Goal: Task Accomplishment & Management: Manage account settings

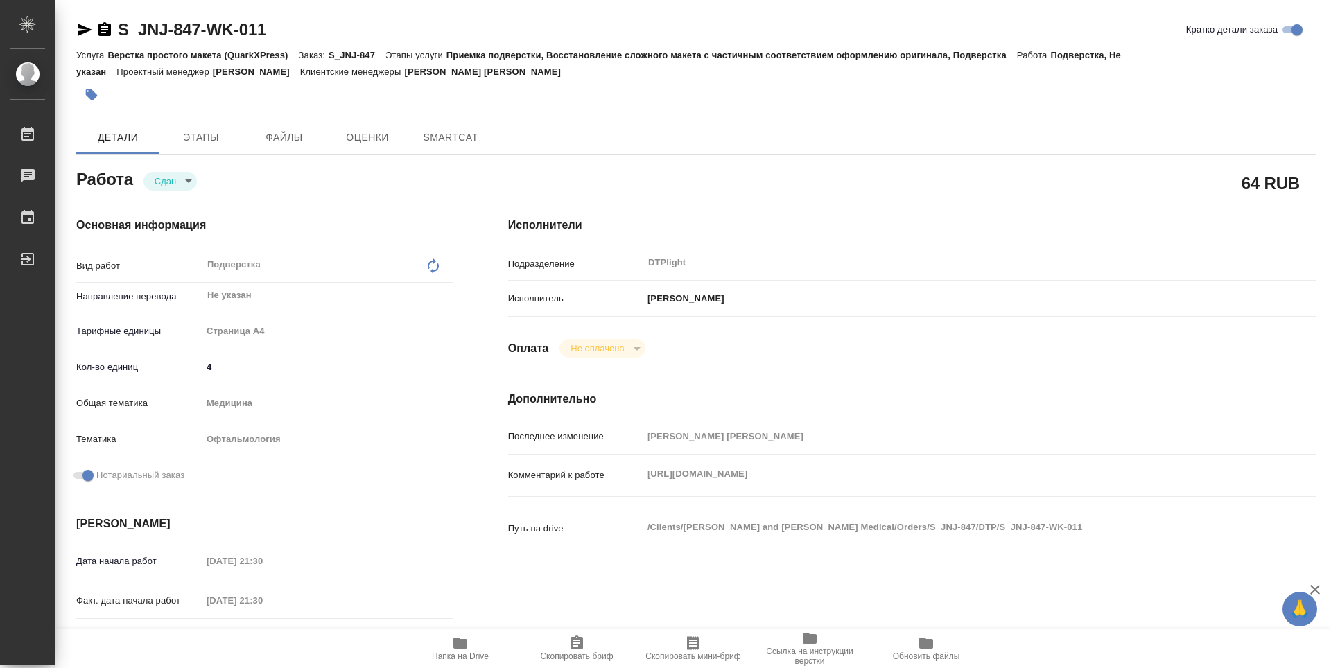
type textarea "x"
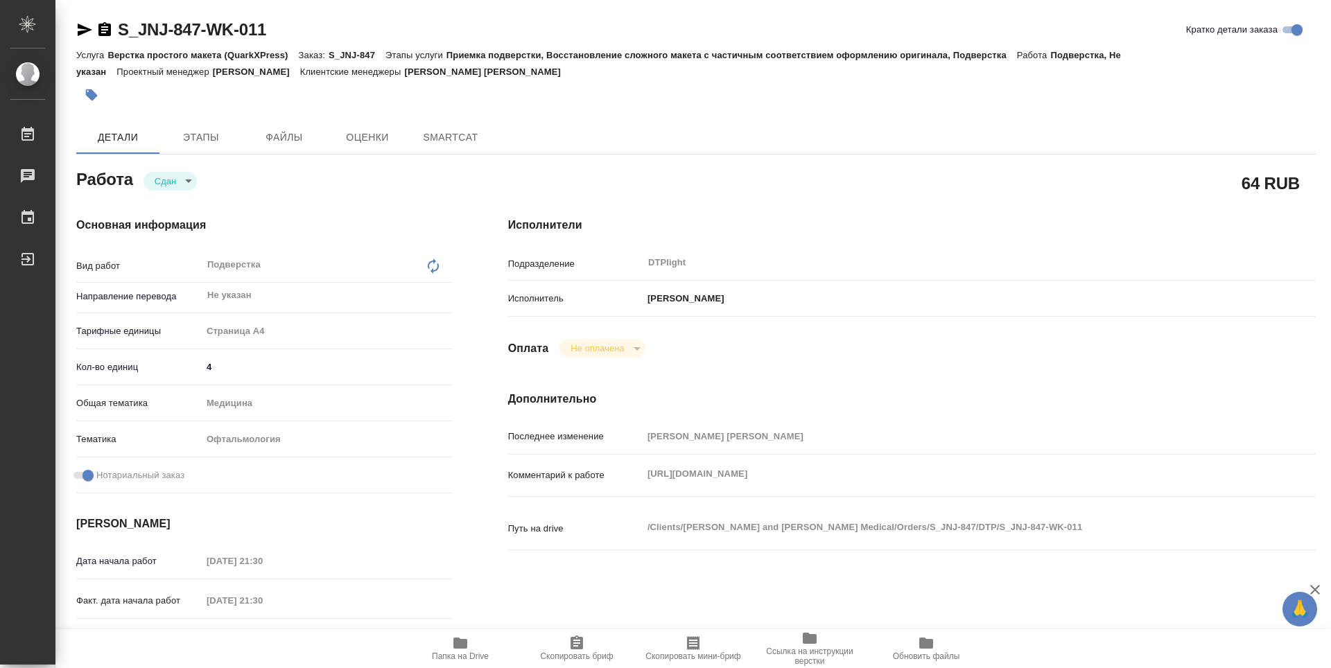
type textarea "x"
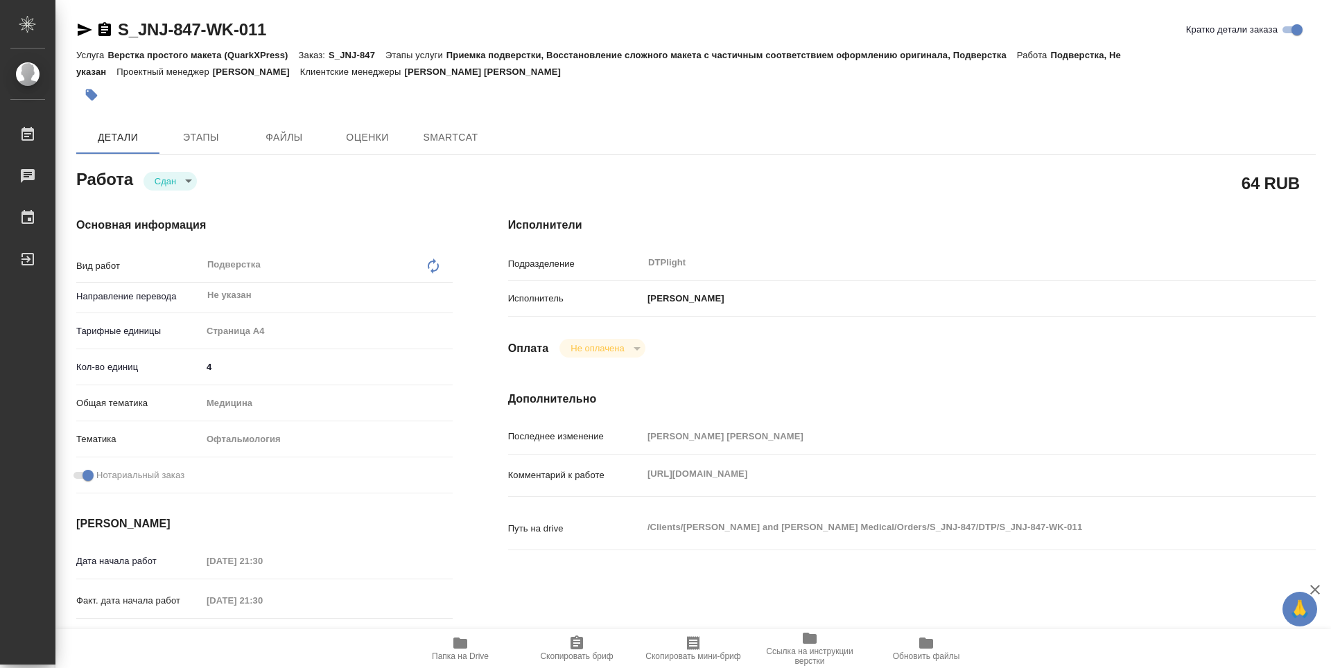
type textarea "x"
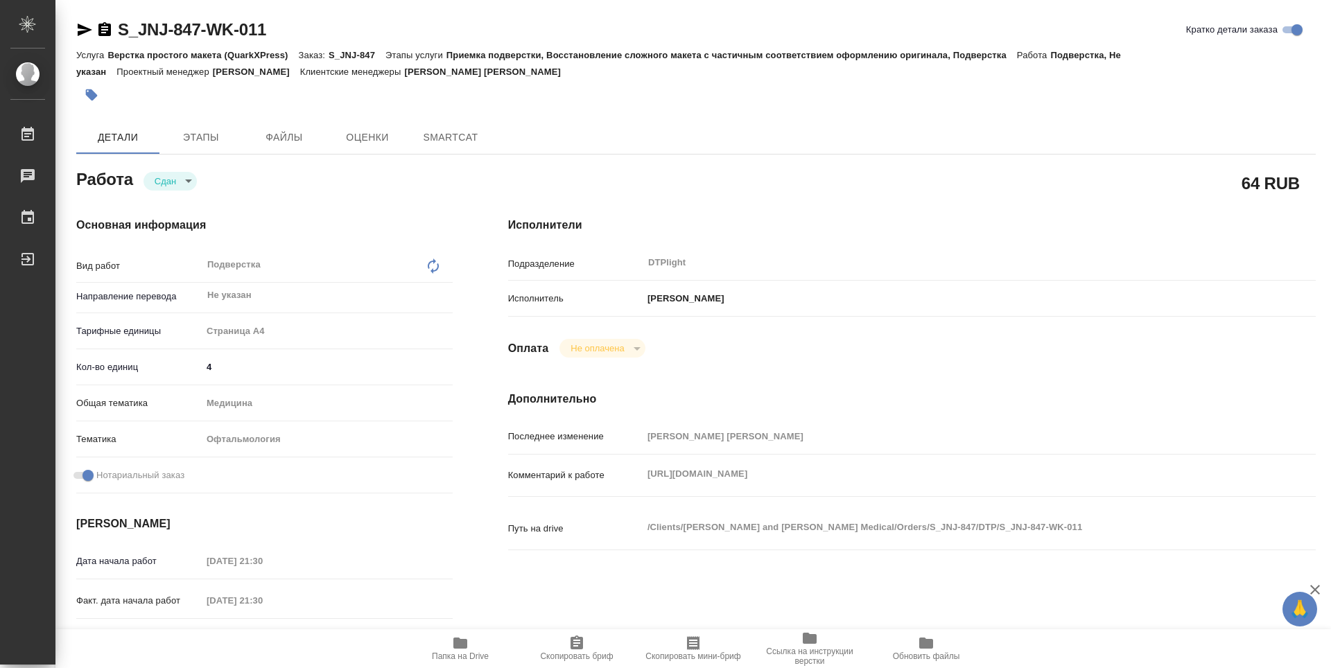
type textarea "x"
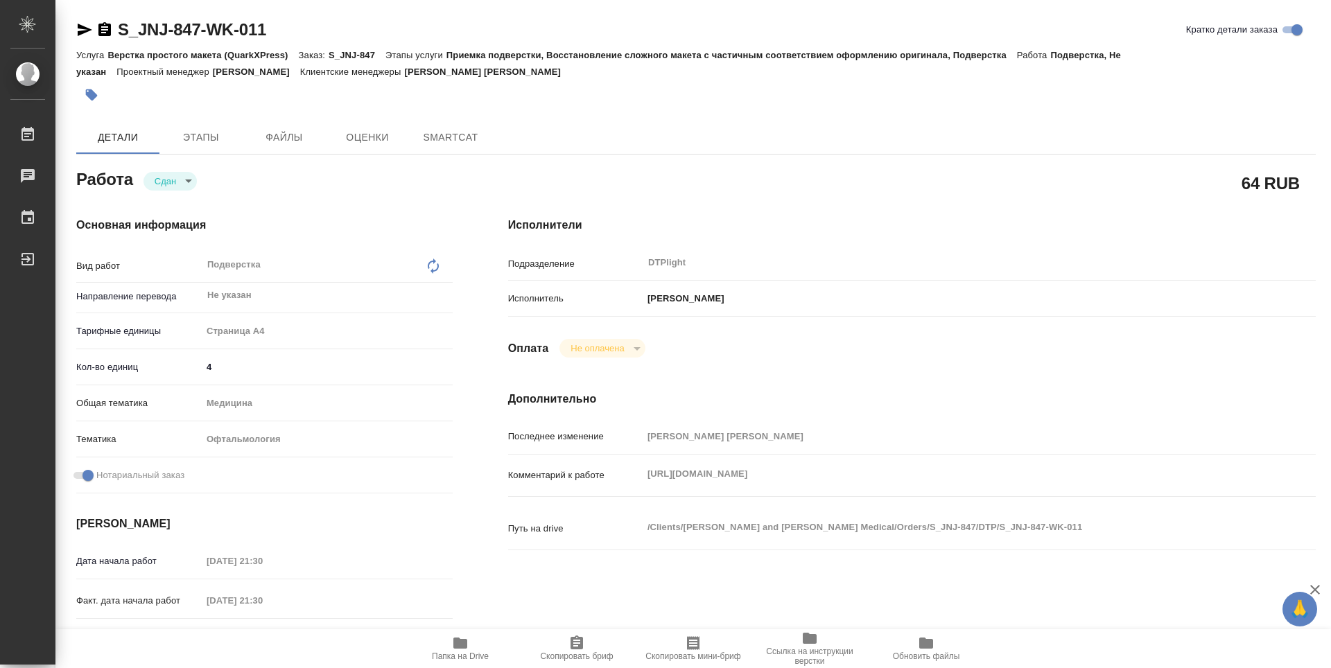
type textarea "x"
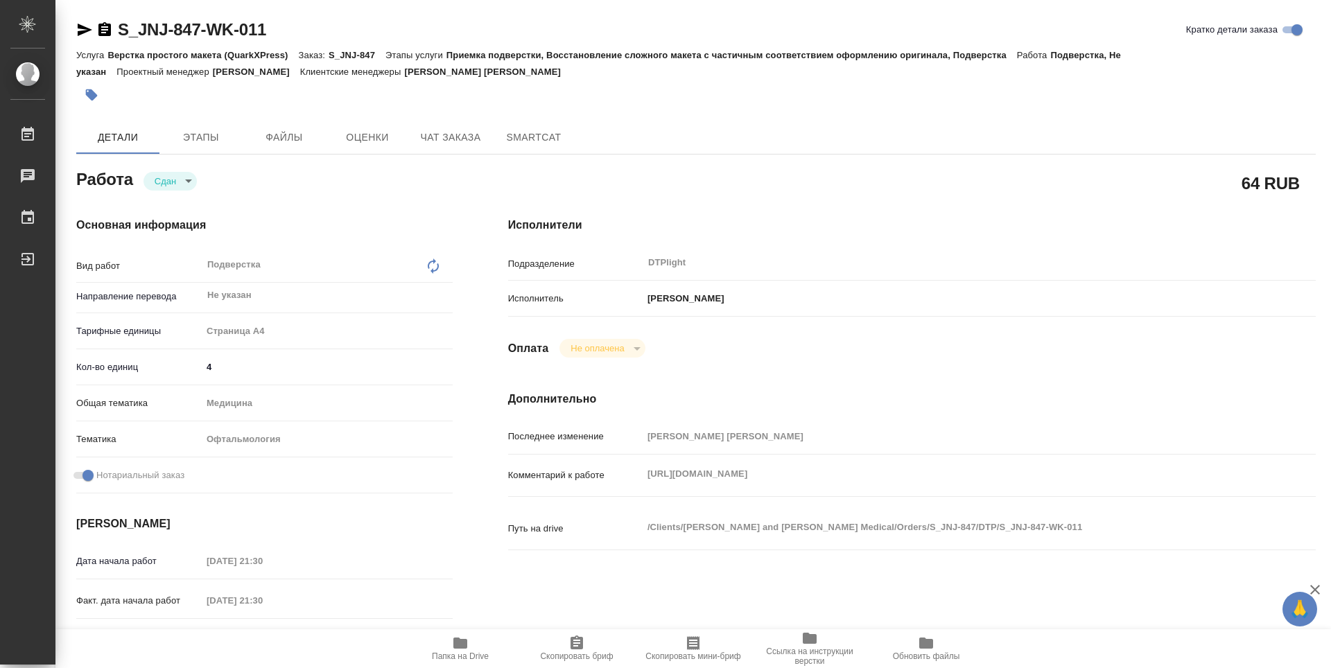
type textarea "x"
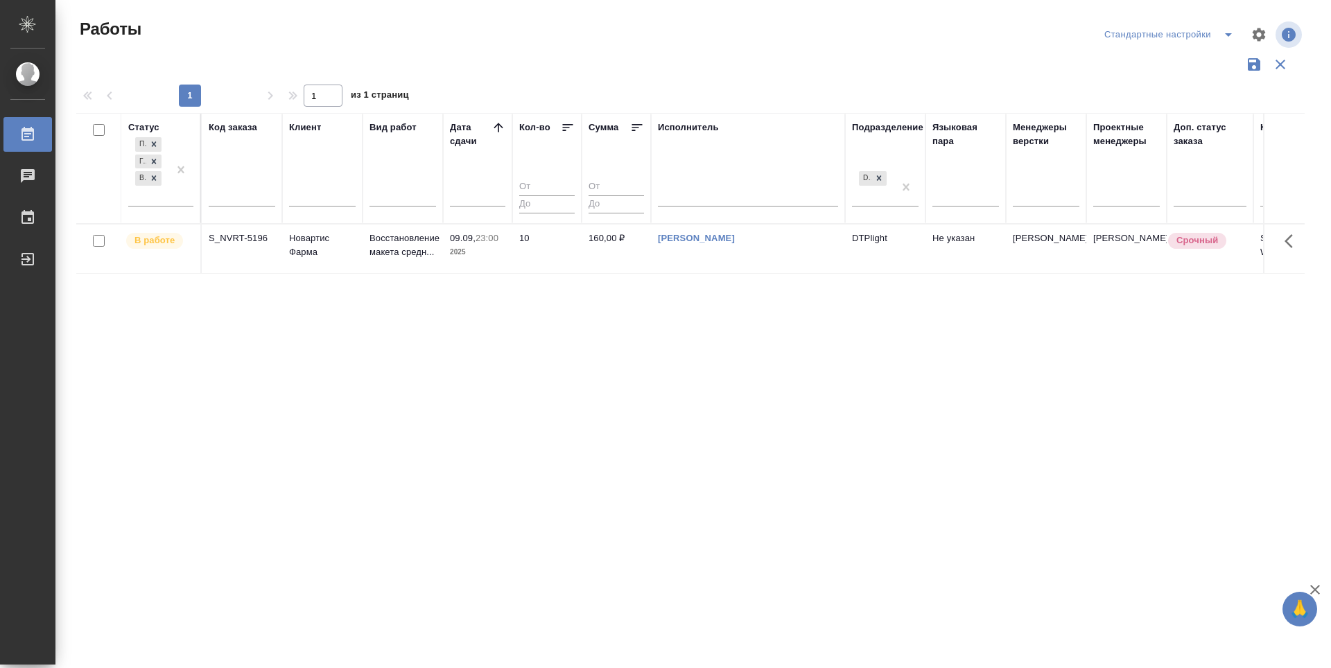
click at [717, 370] on div "Статус Подбор Готов к работе В работе Код заказа Клиент Вид работ Дата сдачи Ко…" at bounding box center [690, 362] width 1228 height 499
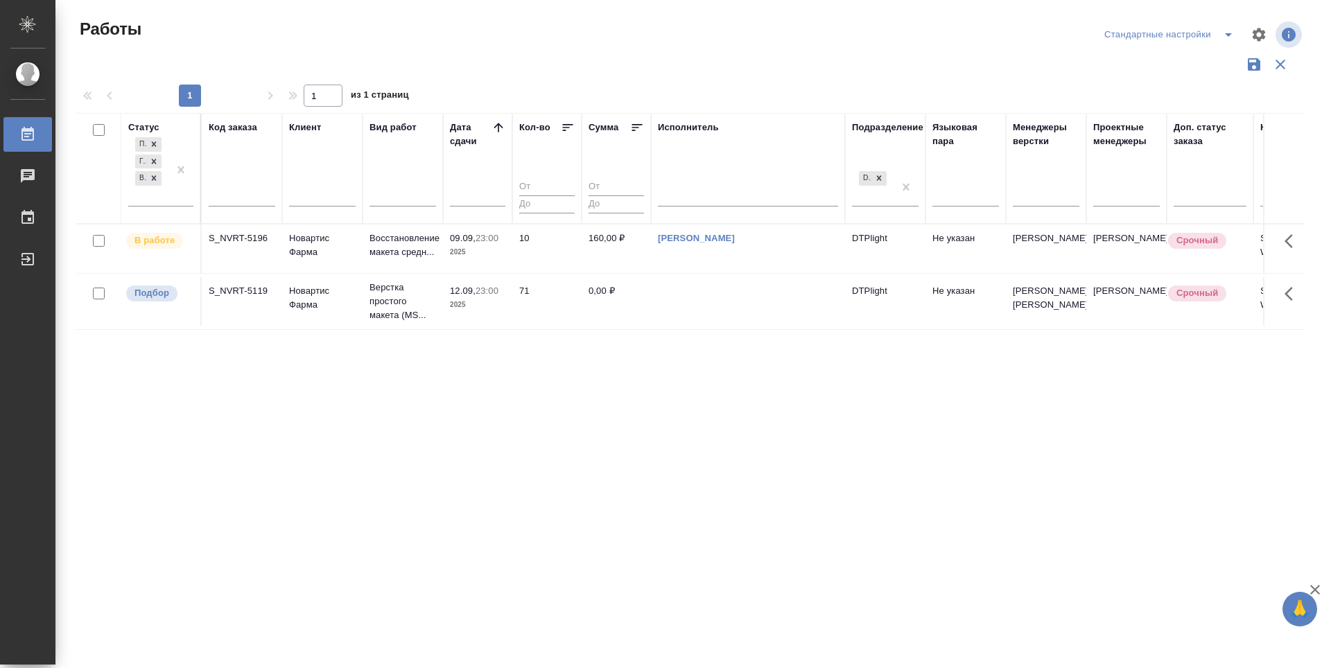
click at [717, 370] on div "Статус Подбор Готов к работе В работе Код заказа Клиент Вид работ Дата сдачи Ко…" at bounding box center [690, 362] width 1228 height 499
click at [164, 300] on p "Подбор" at bounding box center [151, 293] width 35 height 14
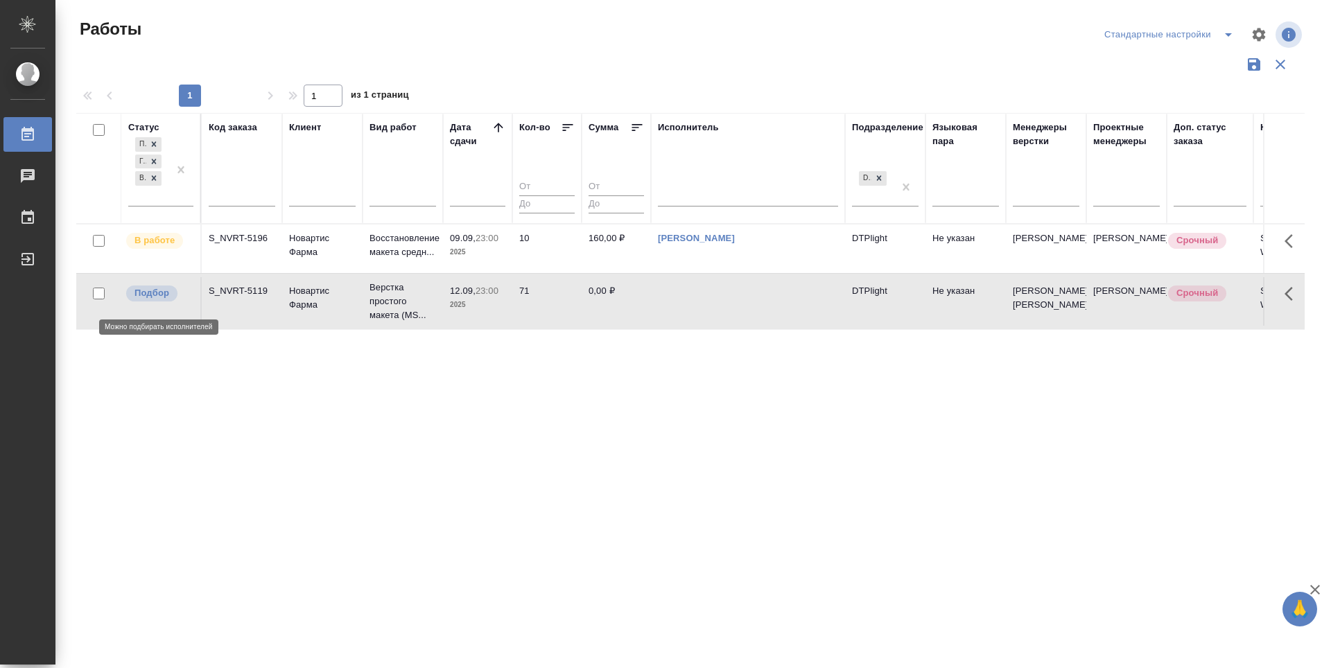
click at [164, 300] on p "Подбор" at bounding box center [151, 293] width 35 height 14
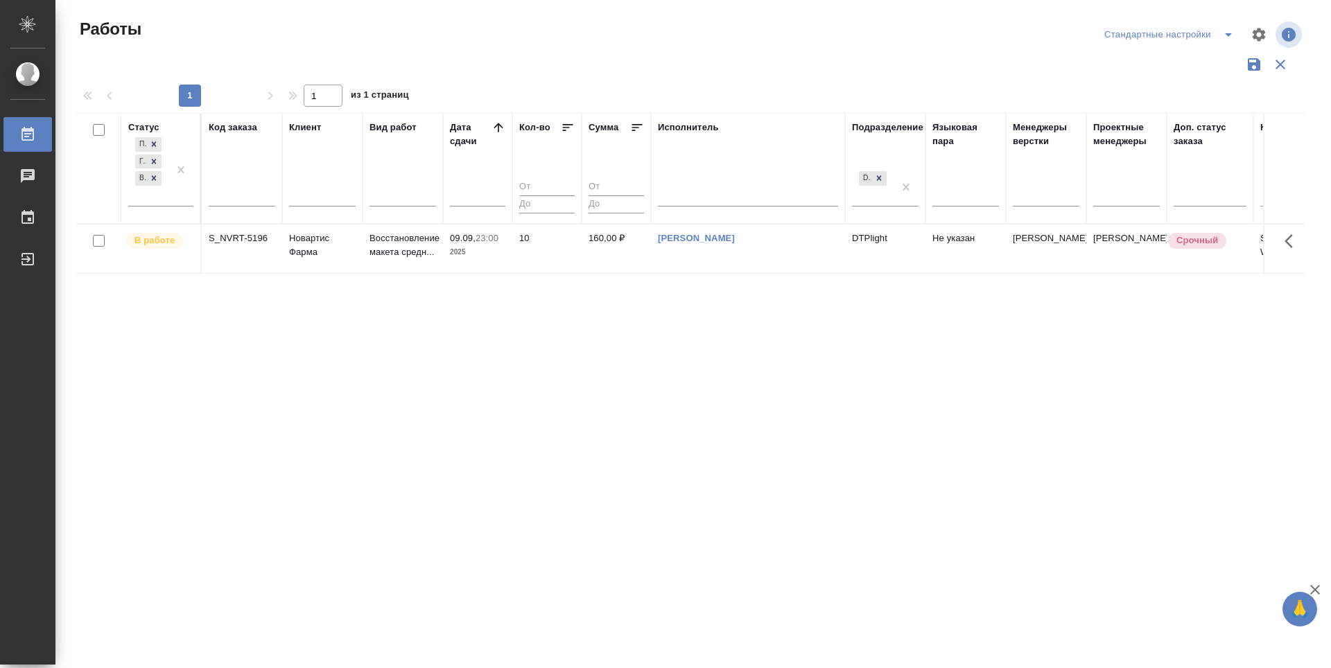
click at [640, 413] on div "Статус Подбор Готов к работе В работе Код заказа Клиент Вид работ Дата сдачи Ко…" at bounding box center [690, 362] width 1228 height 499
click at [921, 473] on div "Статус Подбор Готов к работе В работе Код заказа Клиент Вид работ Дата сдачи Ко…" at bounding box center [690, 362] width 1228 height 499
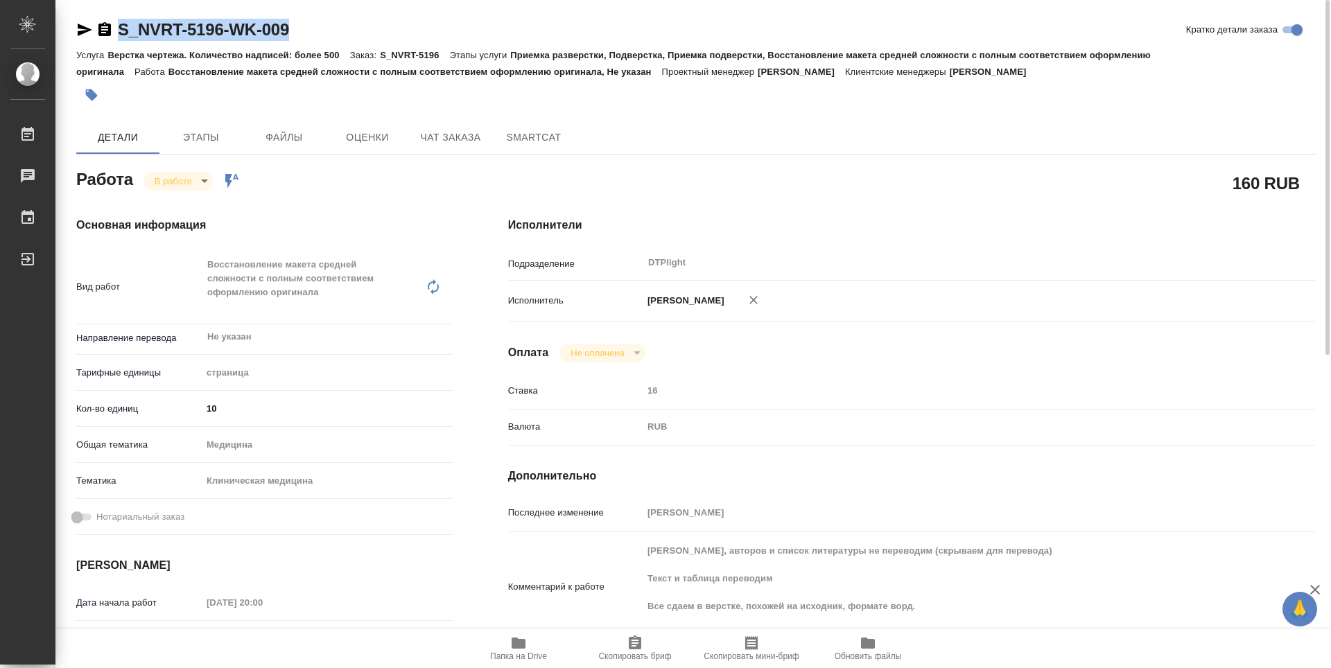
click at [83, 34] on icon "button" at bounding box center [84, 29] width 17 height 17
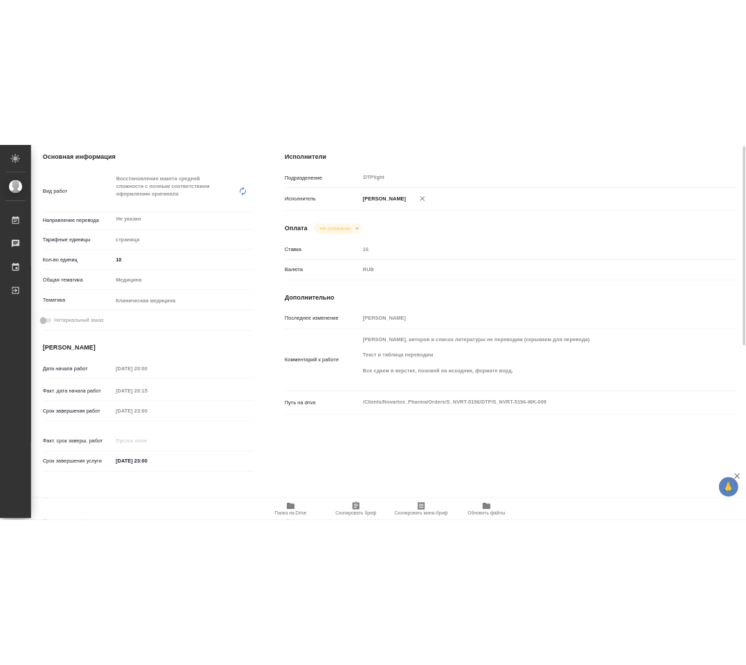
scroll to position [135, 0]
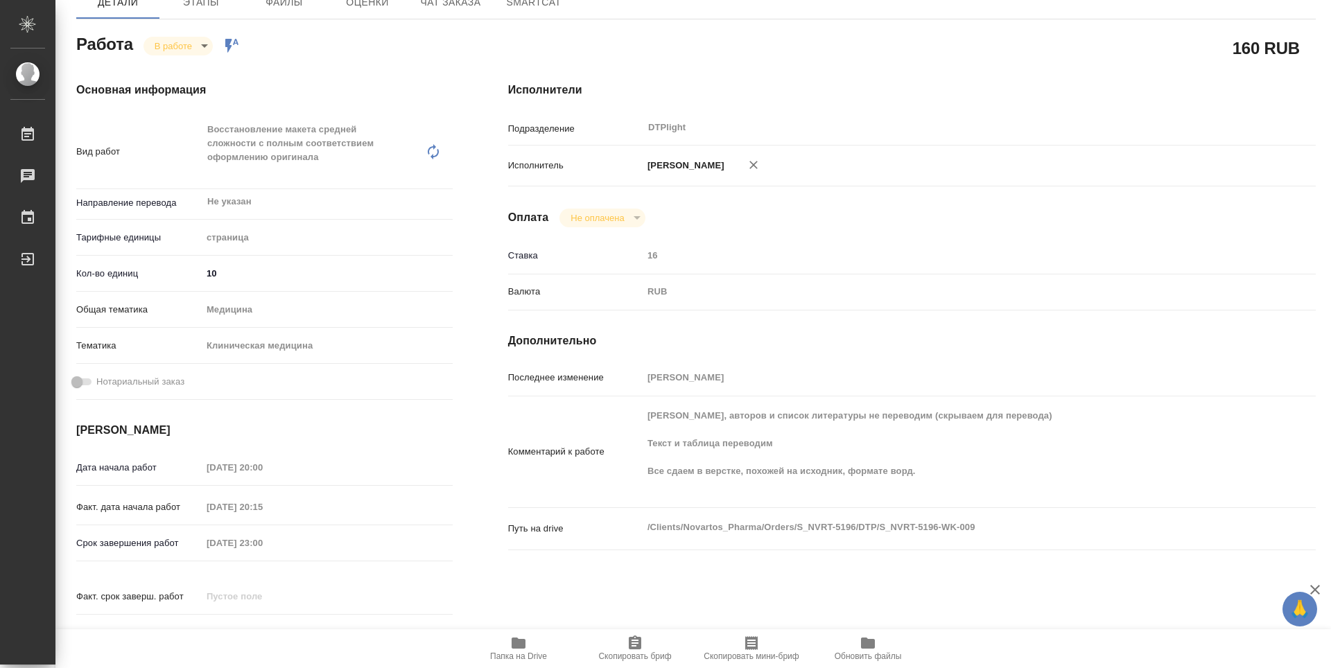
click at [525, 641] on icon "button" at bounding box center [518, 643] width 14 height 11
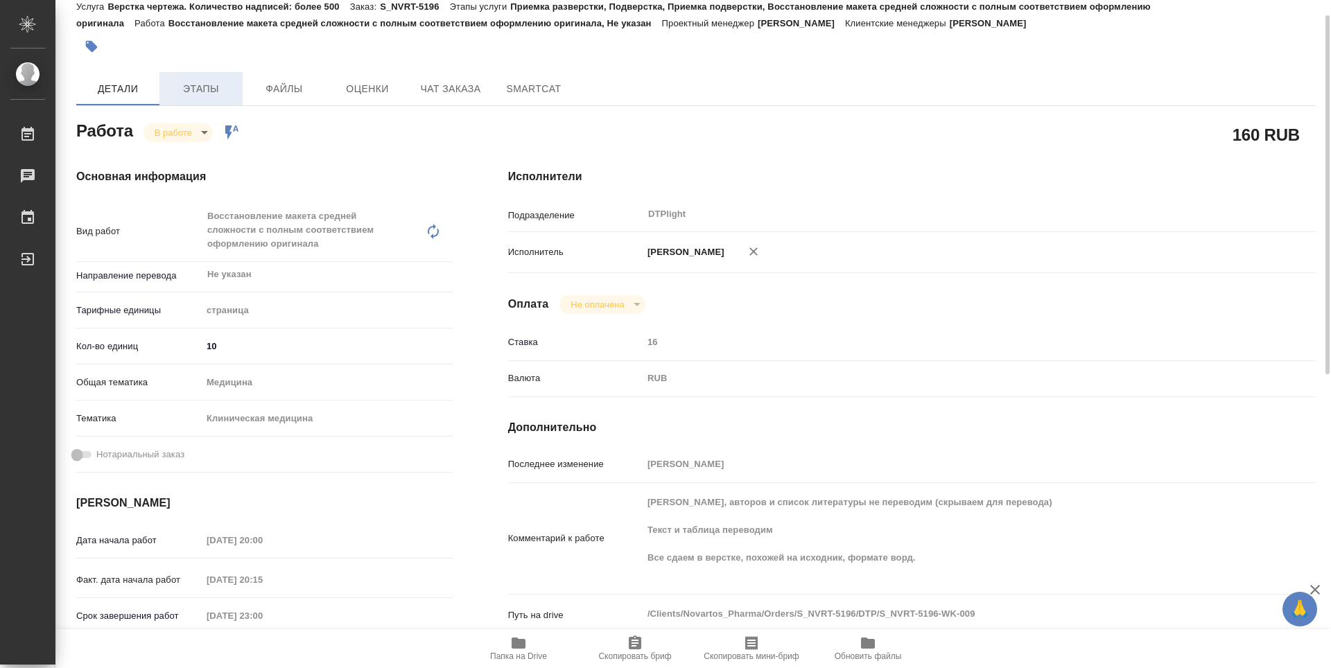
scroll to position [0, 0]
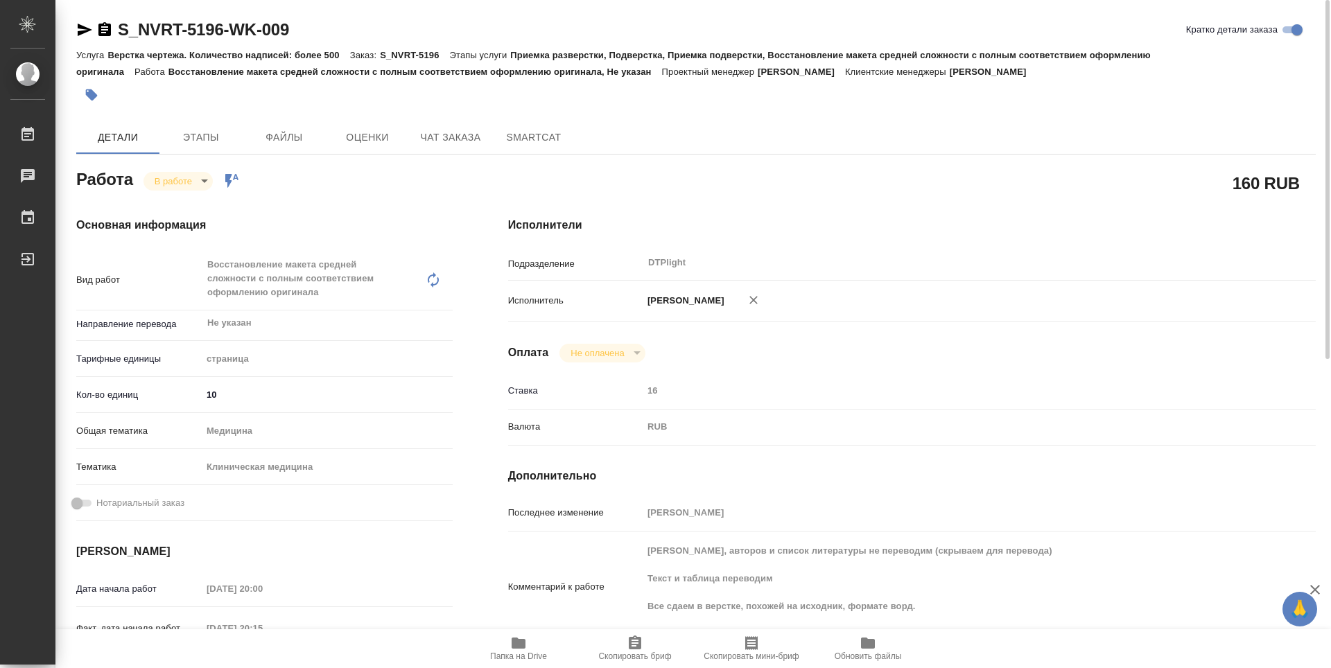
click at [161, 180] on body "🙏 .cls-1 fill:#fff; AWATERA Zubakova Viktoriya Работы 0 Чаты График Выйти S_NVR…" at bounding box center [665, 334] width 1331 height 668
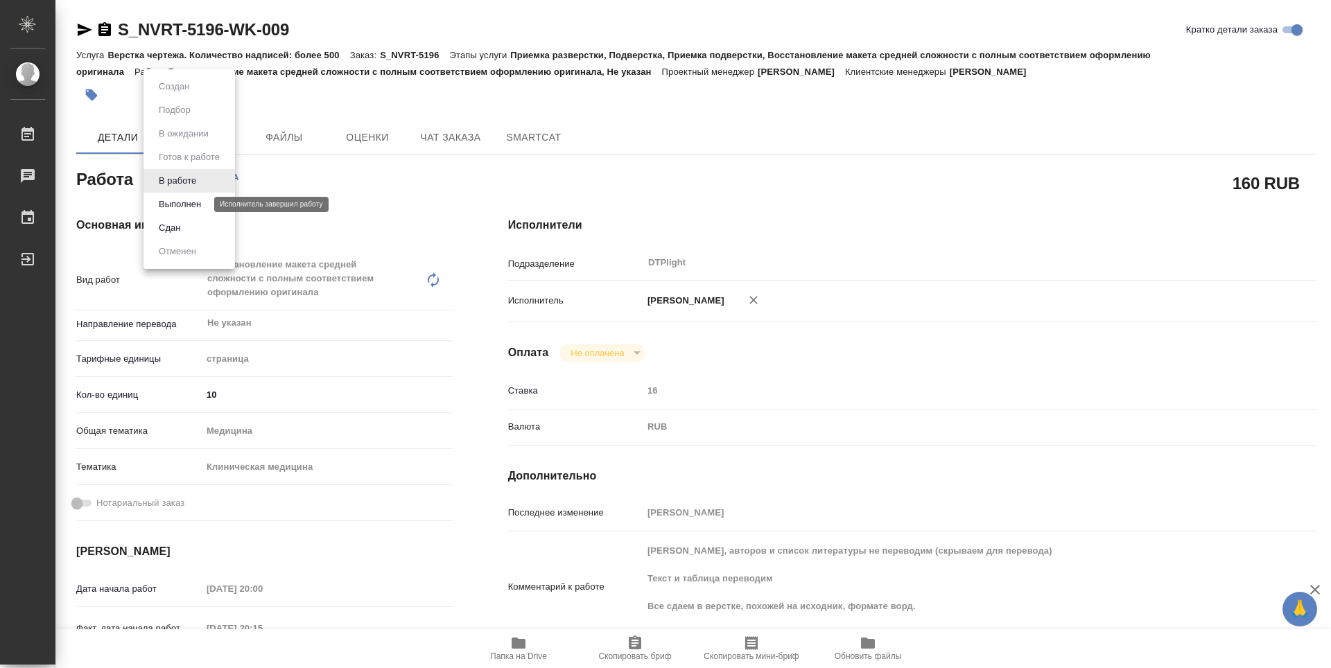
click at [175, 202] on button "Выполнен" at bounding box center [180, 204] width 51 height 15
type textarea "x"
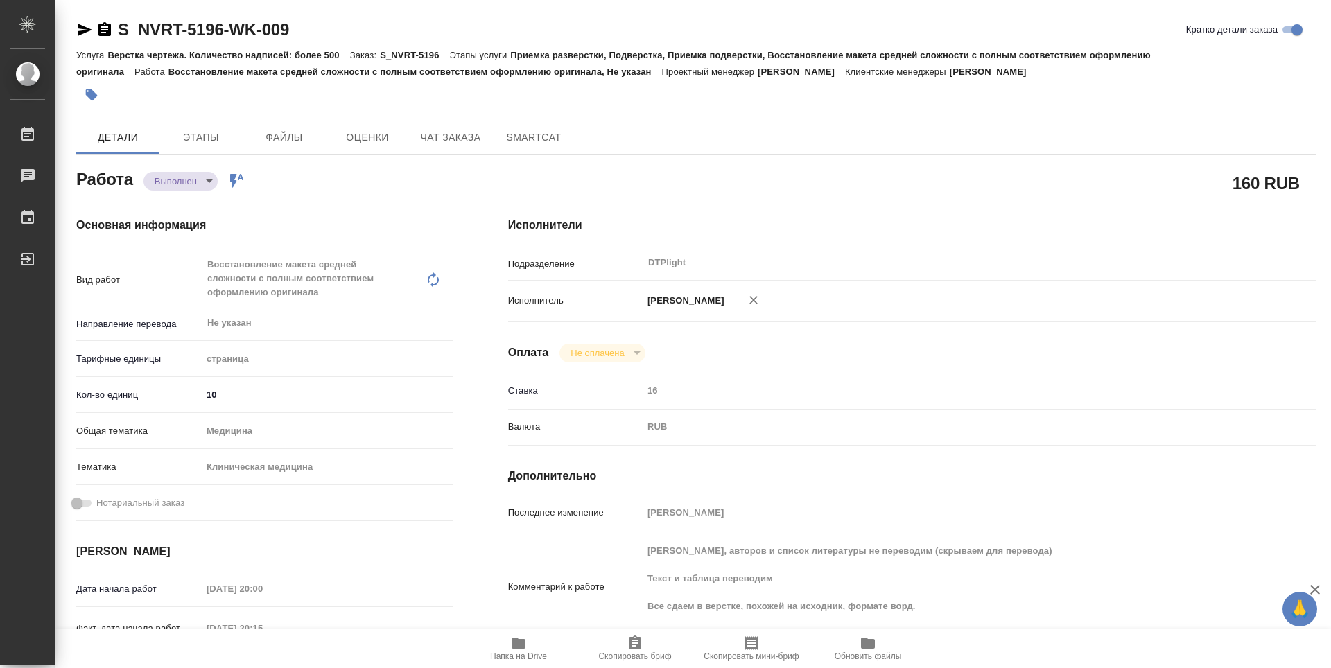
type textarea "x"
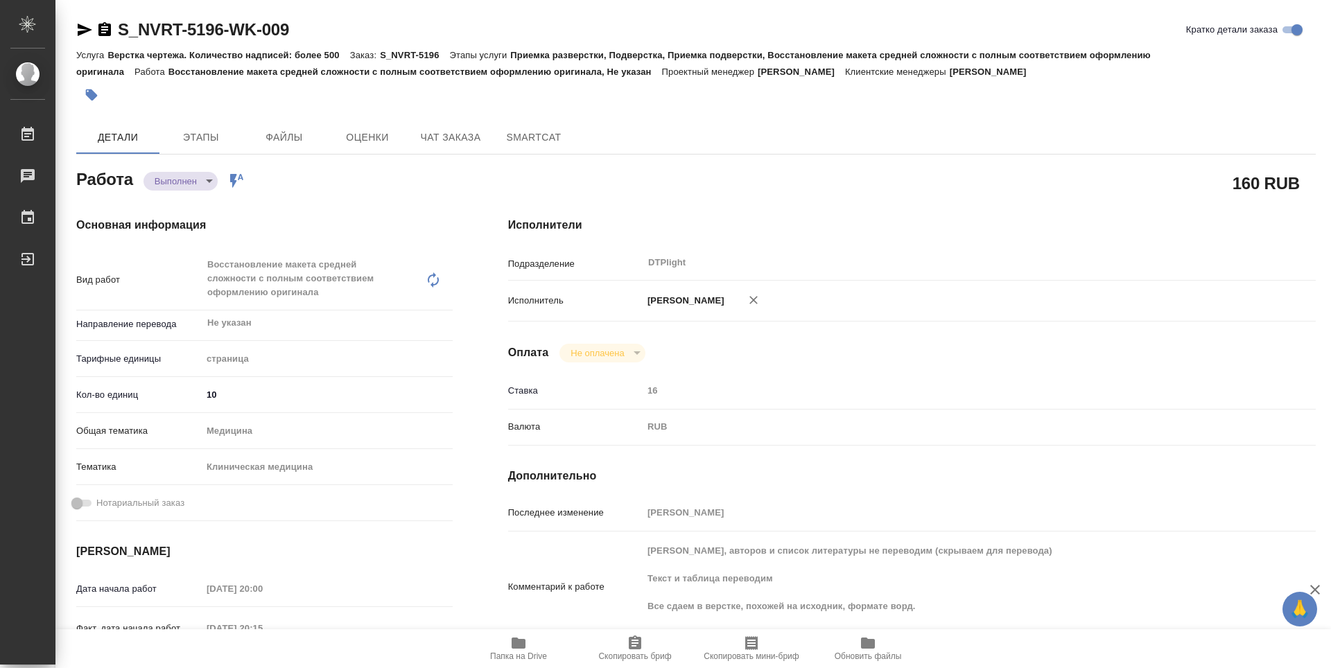
type textarea "x"
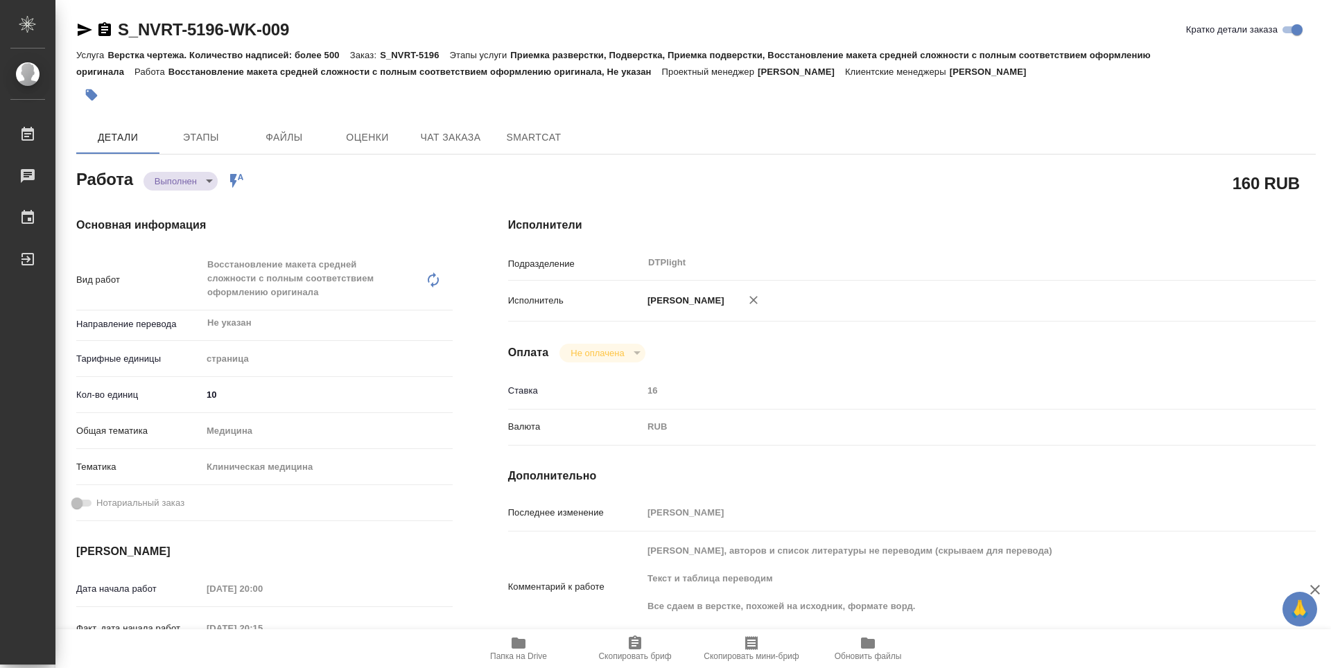
type textarea "x"
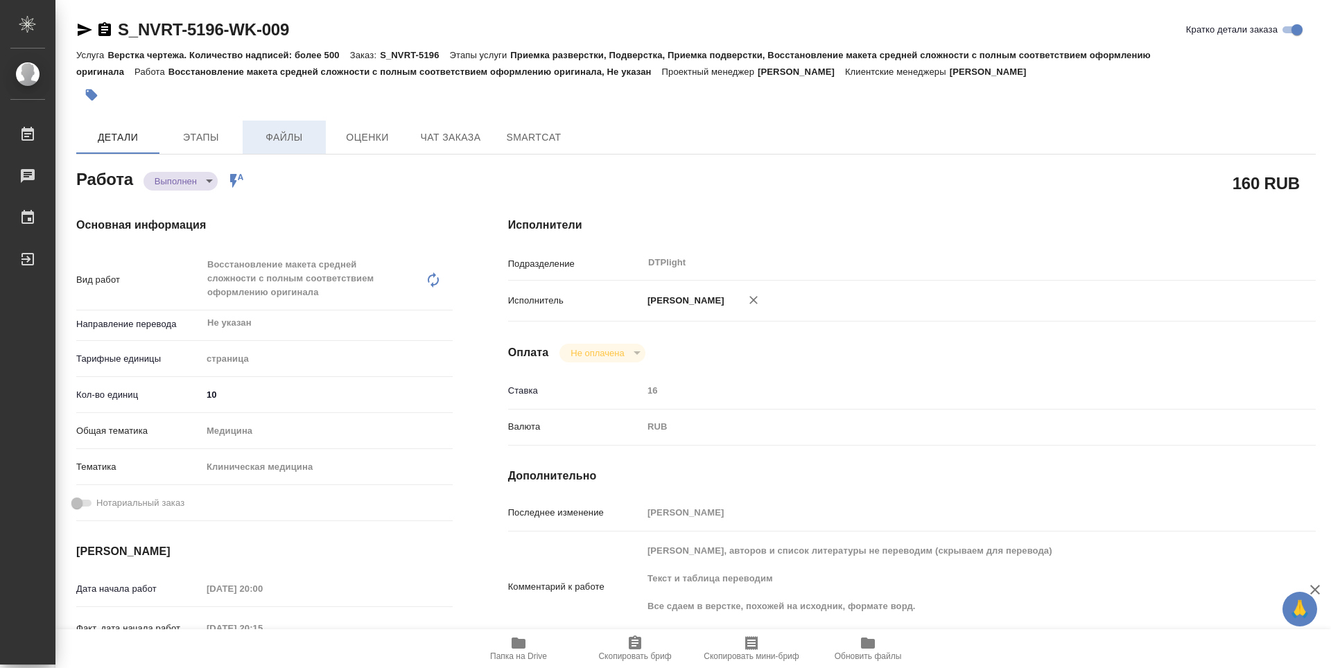
type textarea "x"
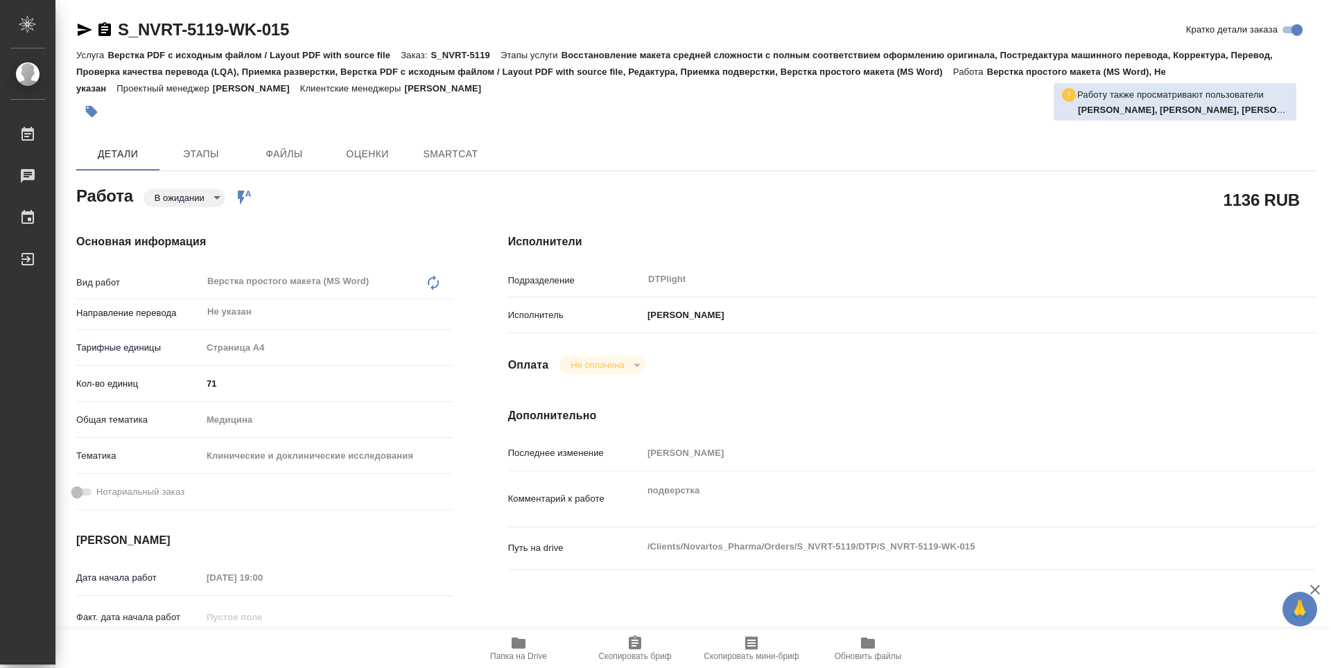
type textarea "x"
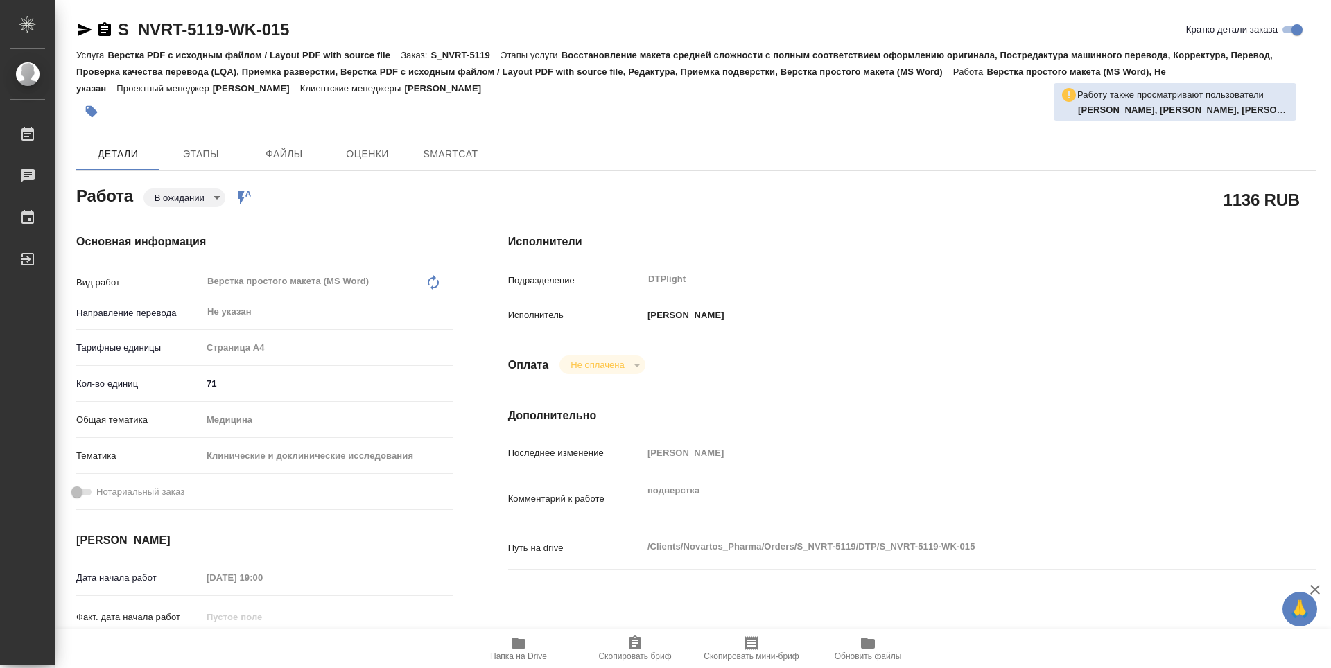
type textarea "x"
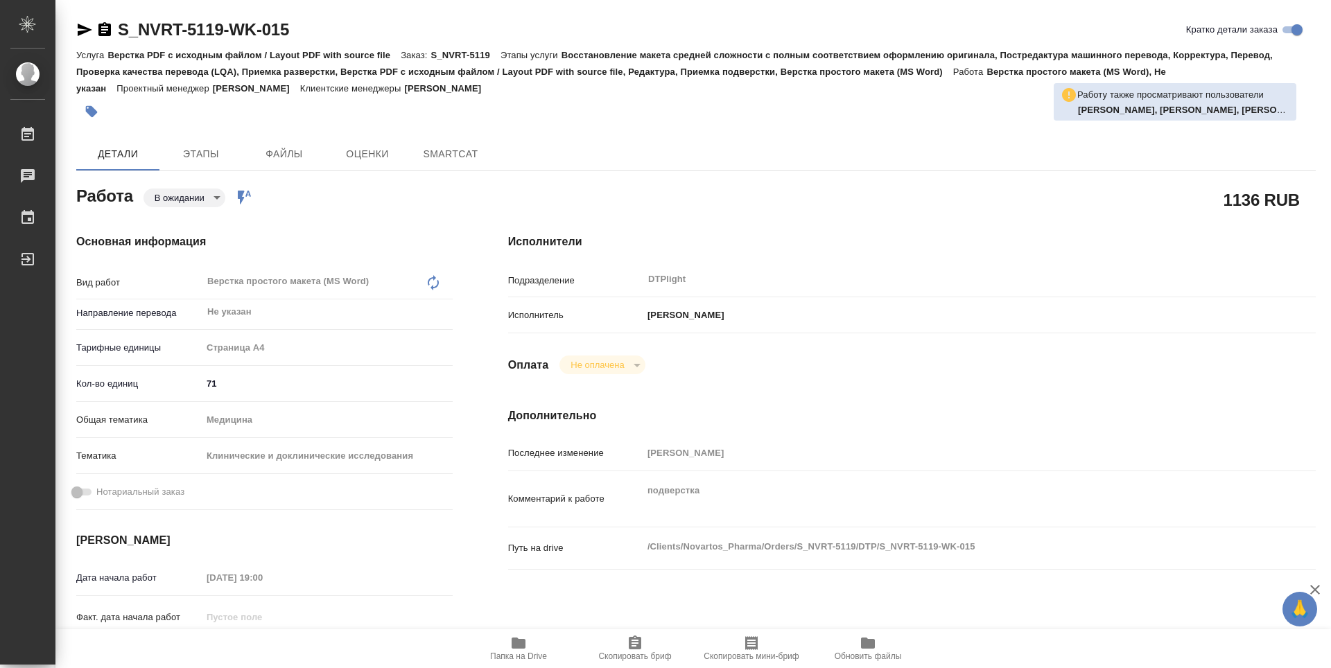
type textarea "x"
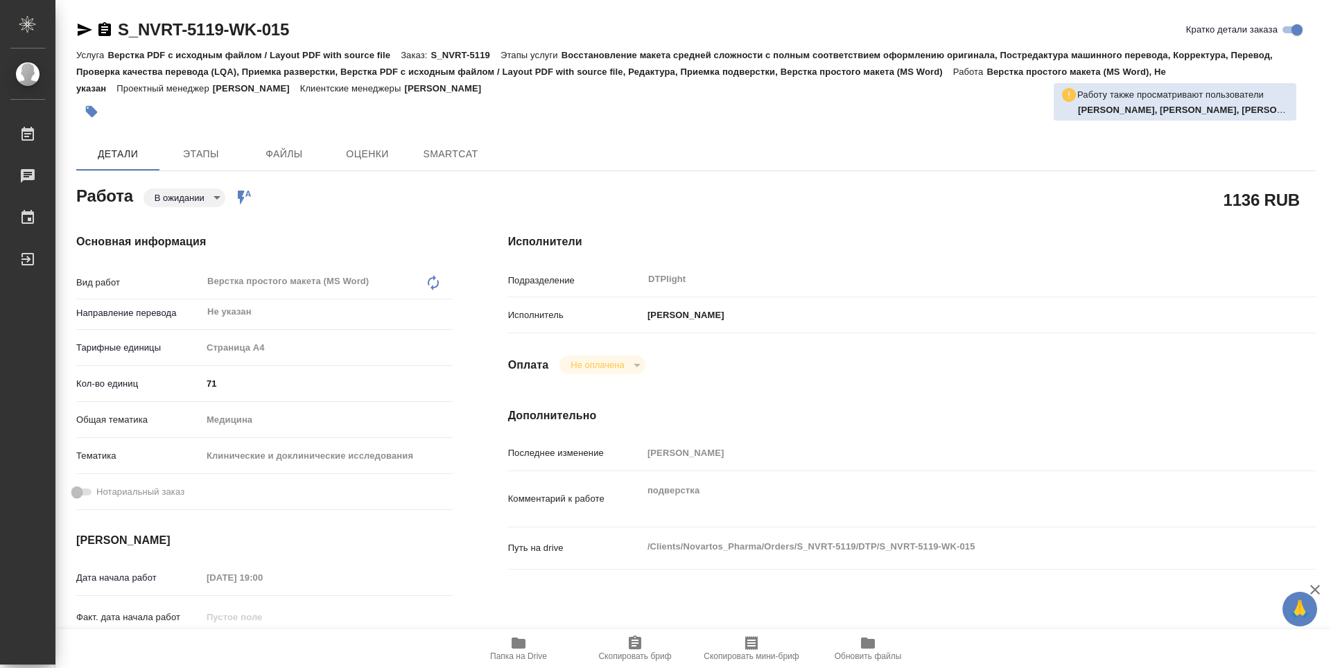
type textarea "x"
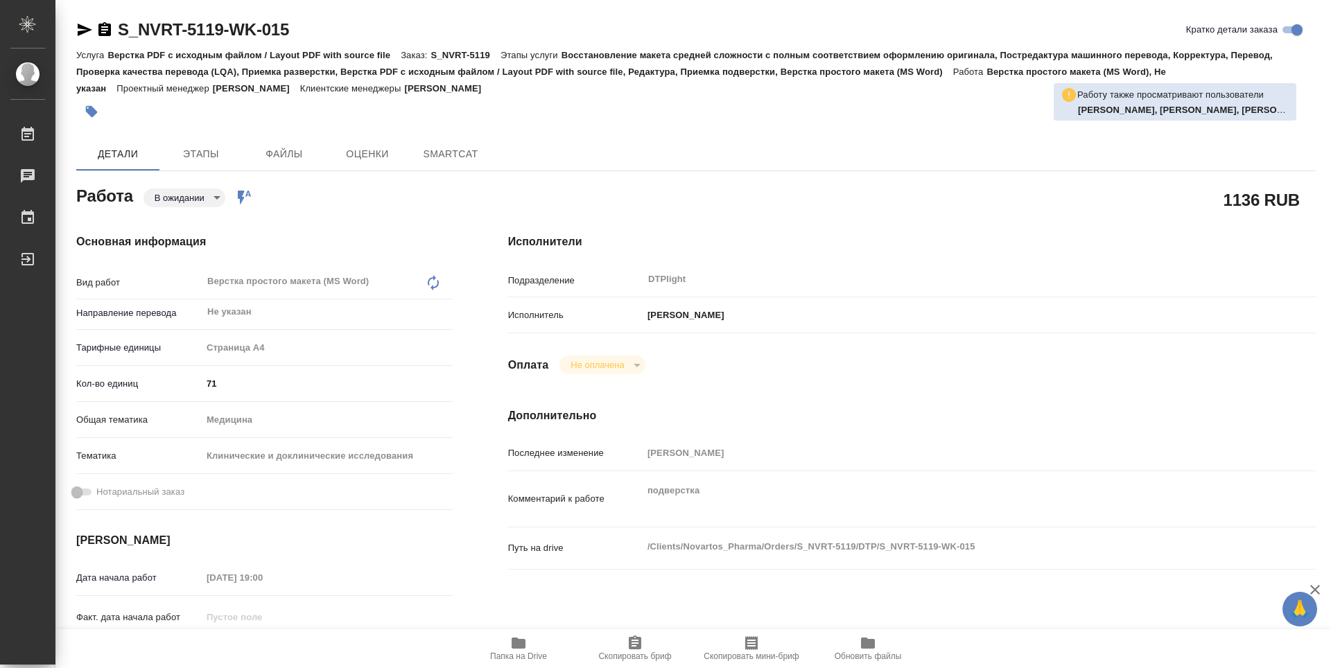
type textarea "x"
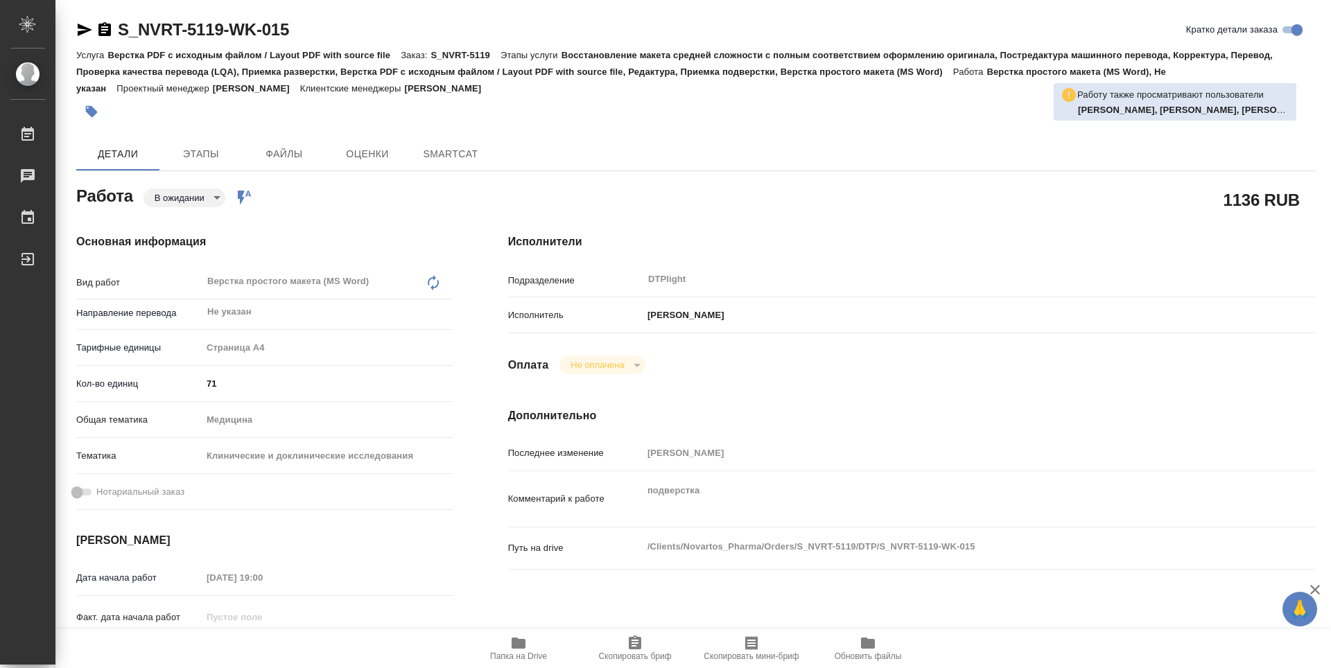
type textarea "x"
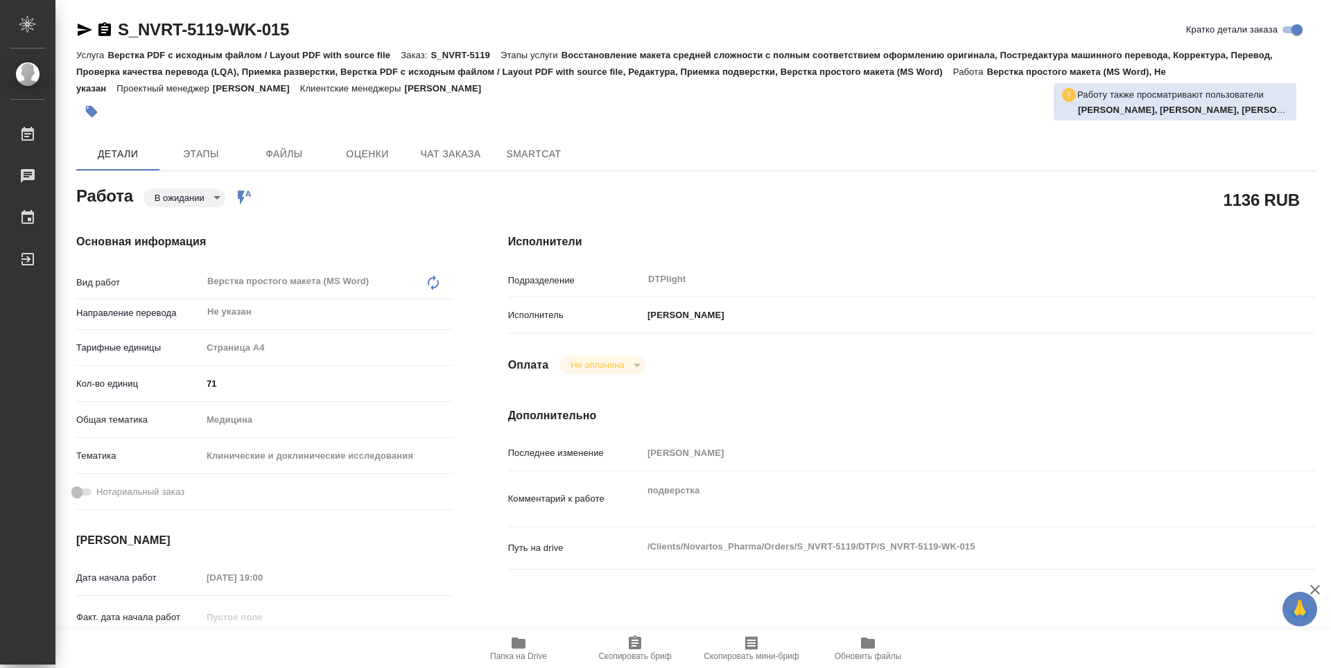
type textarea "x"
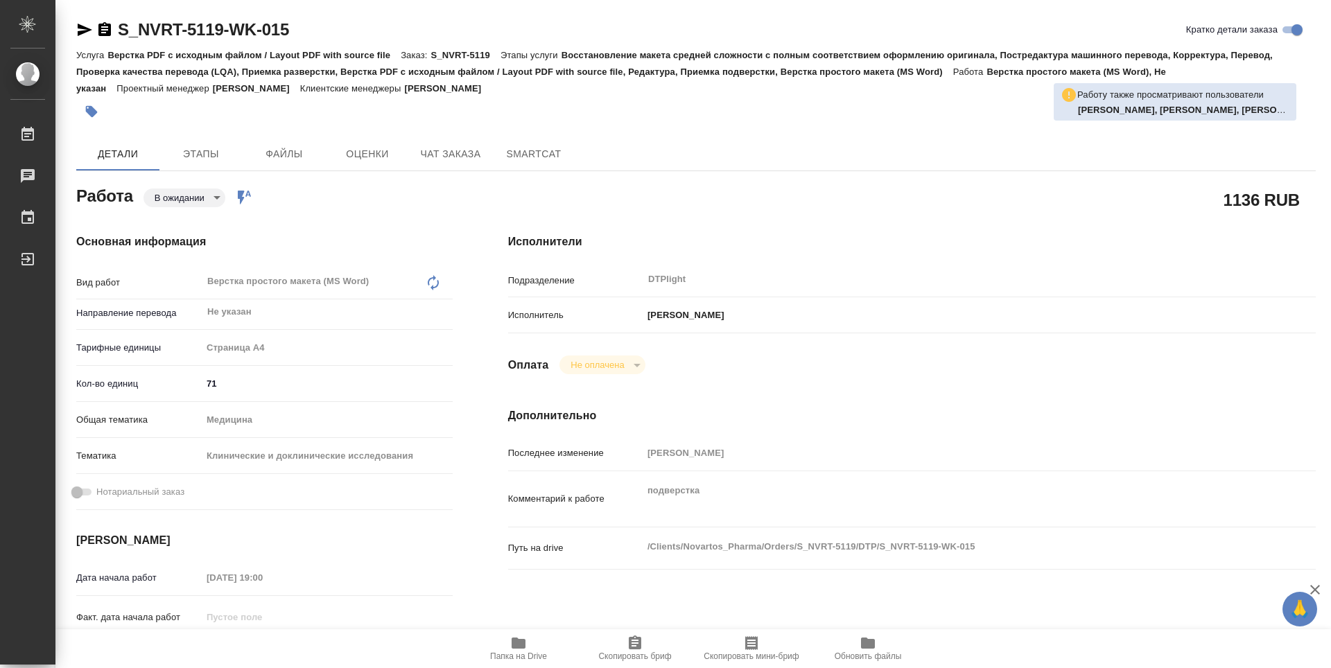
type textarea "x"
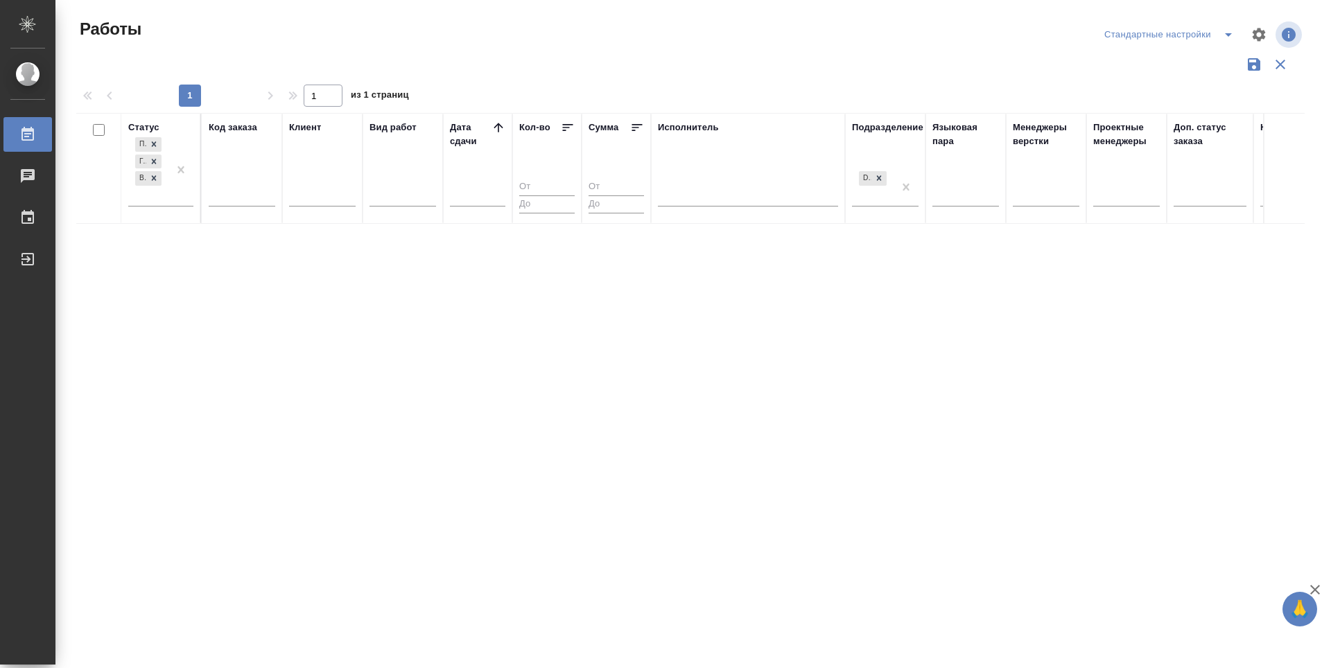
click at [630, 522] on div "Статус Подбор Готов к работе В работе Код заказа Клиент Вид работ [PERSON_NAME]…" at bounding box center [690, 362] width 1228 height 499
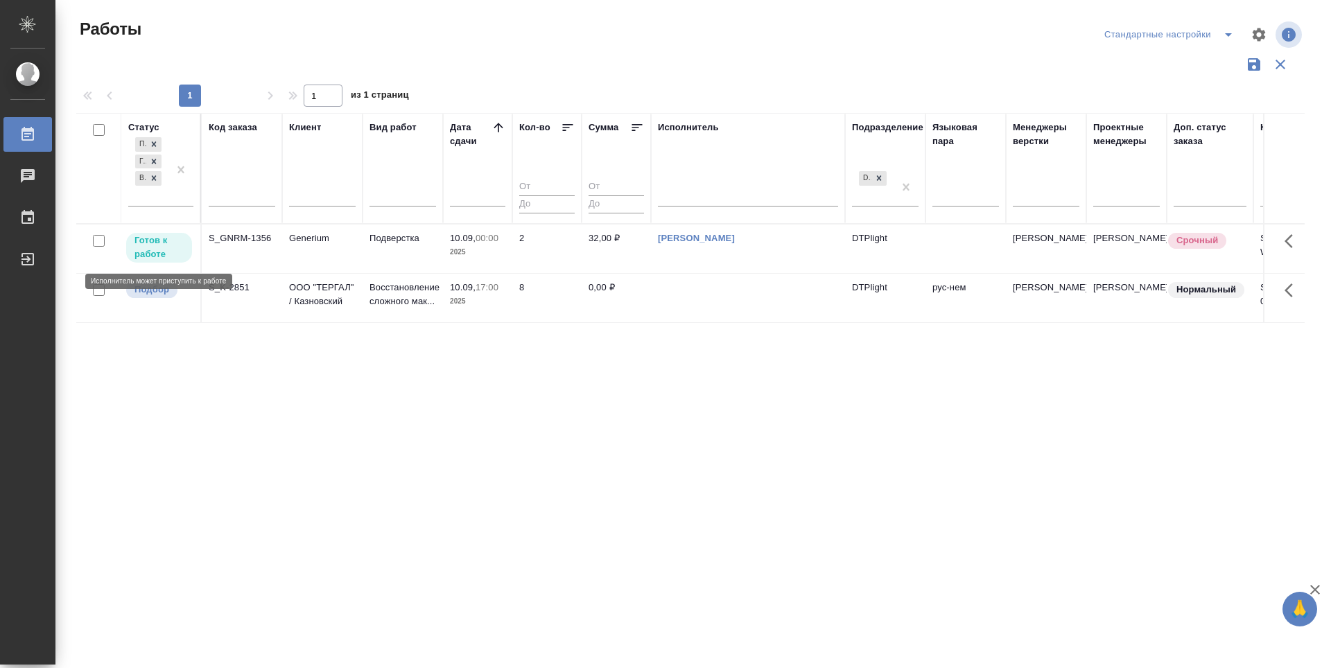
click at [155, 243] on p "Готов к работе" at bounding box center [158, 248] width 49 height 28
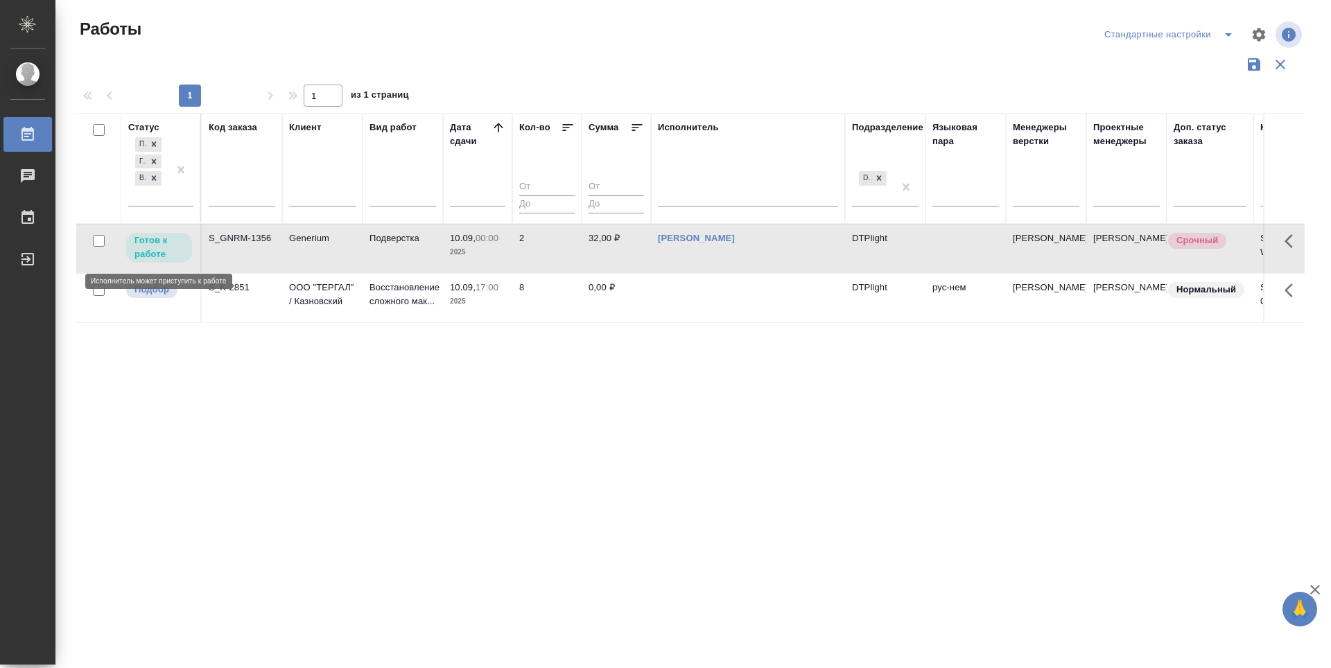
click at [155, 243] on p "Готов к работе" at bounding box center [158, 248] width 49 height 28
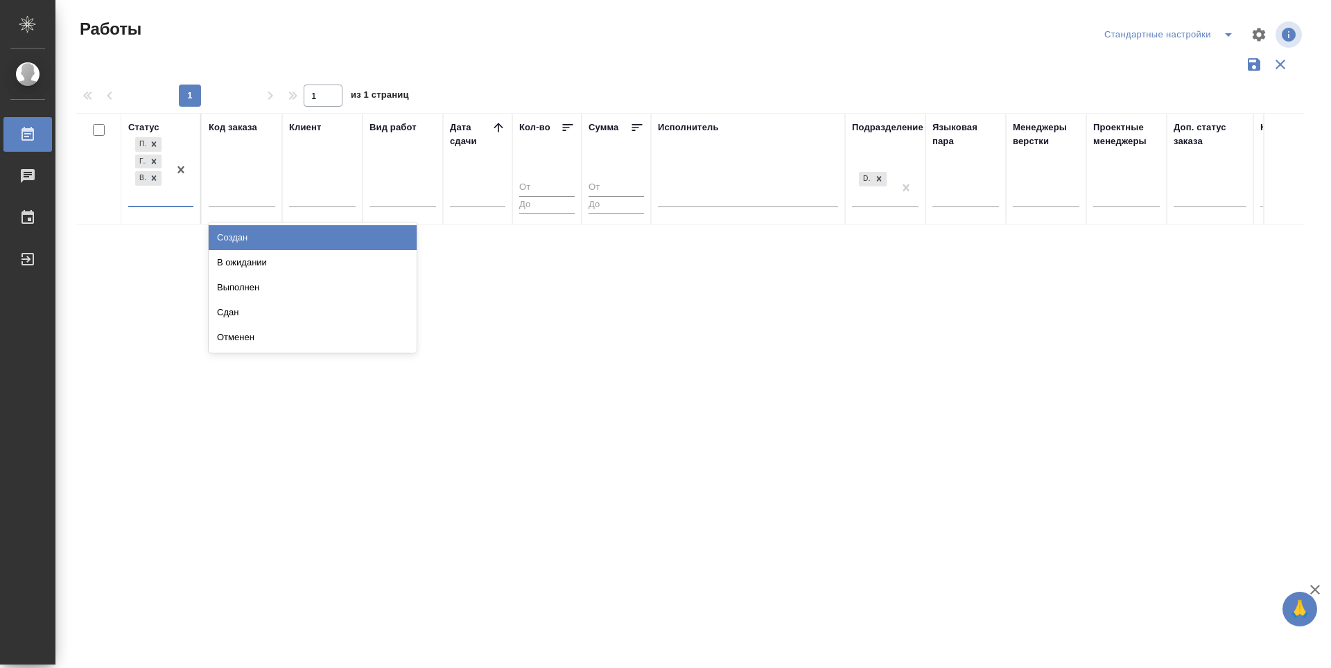
click at [156, 203] on div "Подбор Готов к работе В работе" at bounding box center [148, 169] width 40 height 71
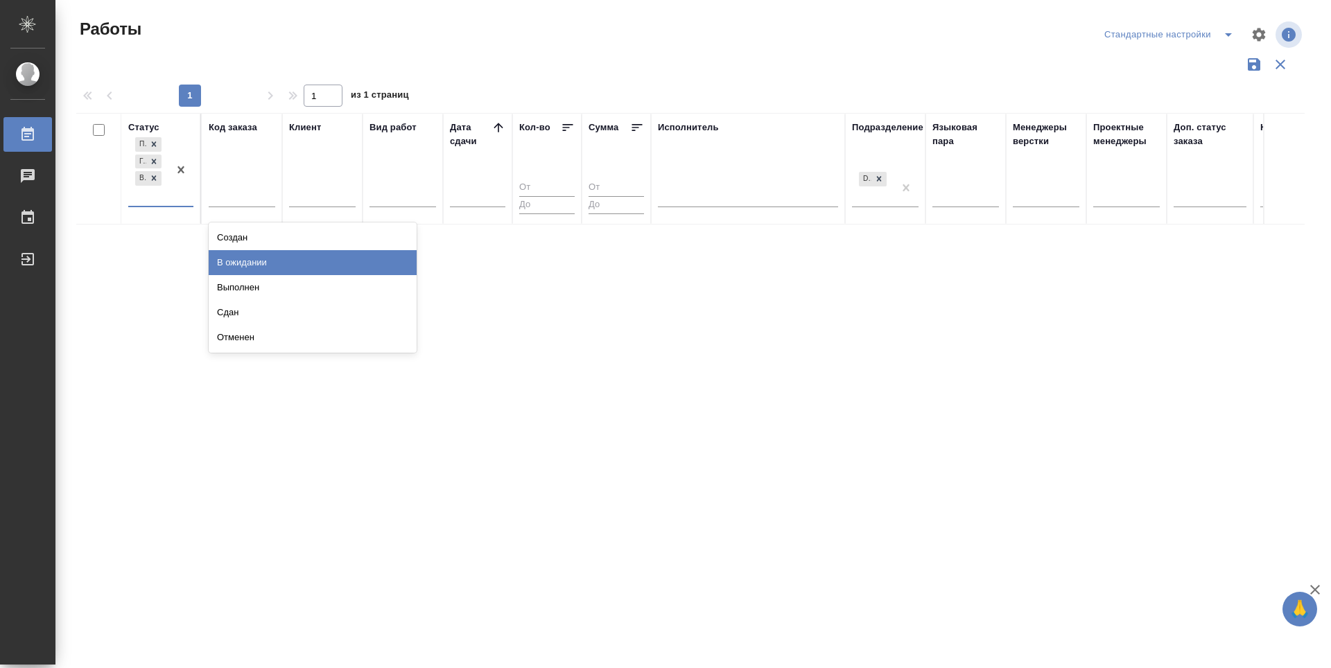
click at [246, 261] on div "В ожидании" at bounding box center [313, 262] width 208 height 25
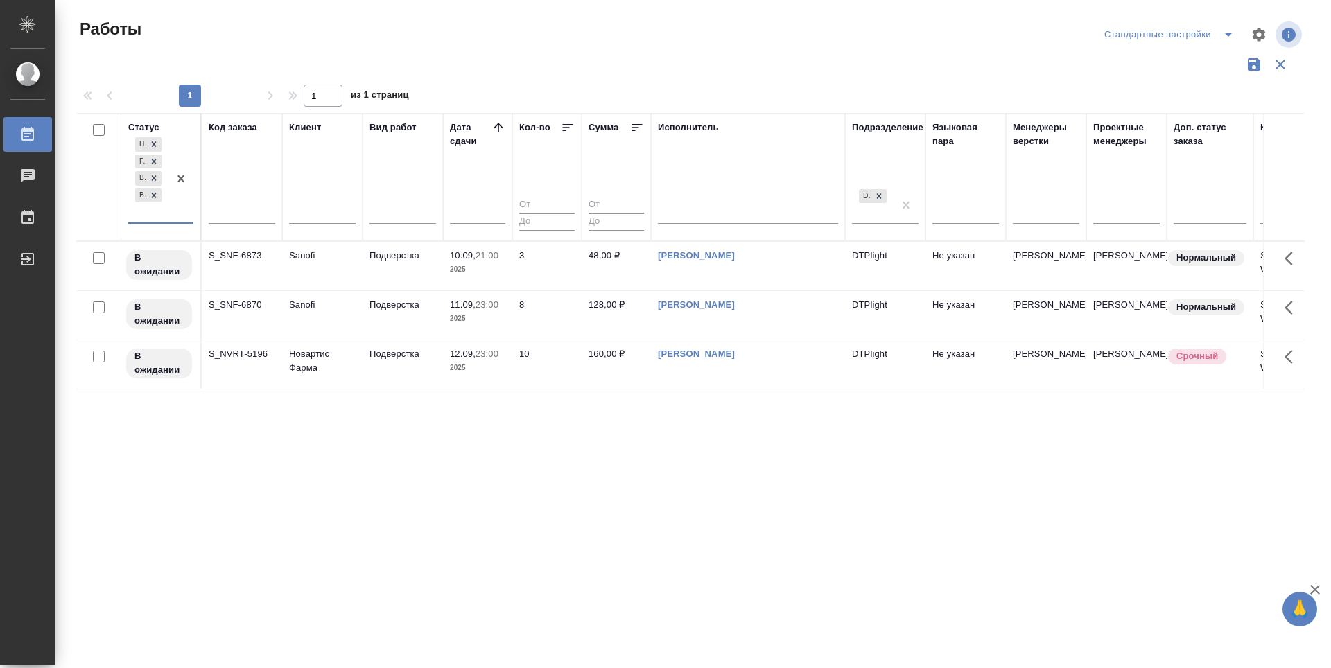
click at [390, 421] on div "Статус option В ожидании, selected. 0 results available. Select is focused ,typ…" at bounding box center [690, 362] width 1228 height 499
click at [157, 192] on icon at bounding box center [154, 196] width 10 height 10
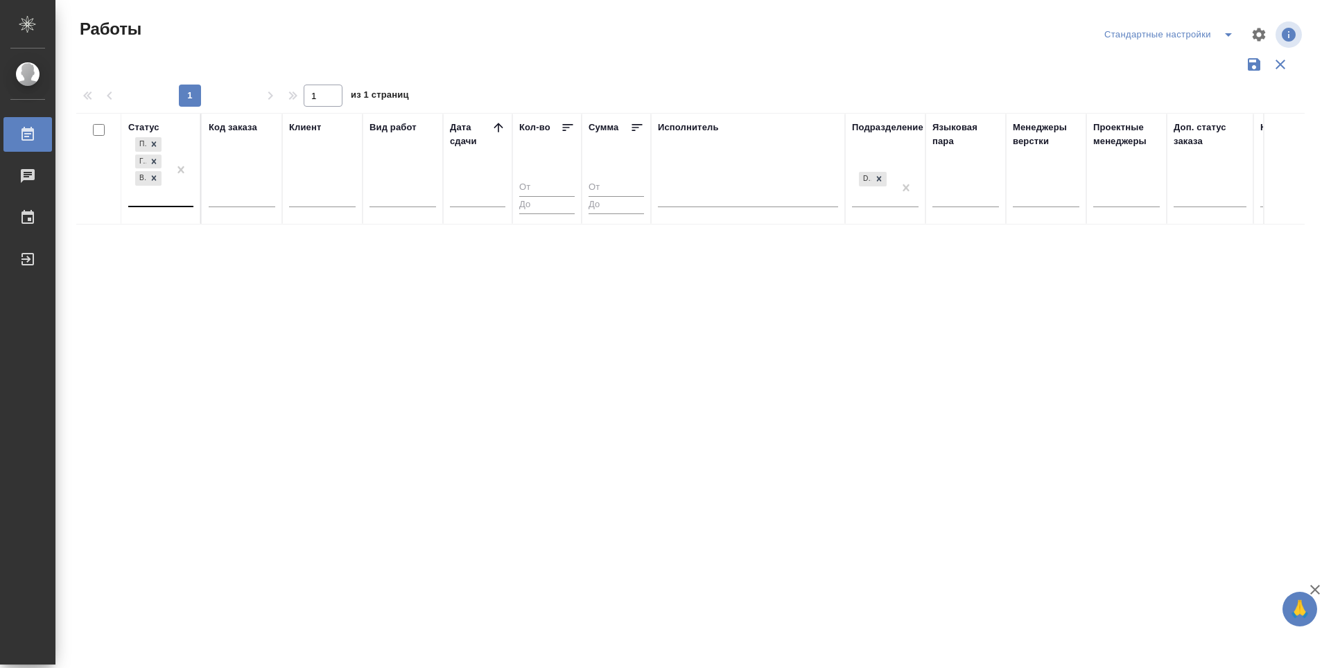
click at [587, 500] on div "Статус Подбор Готов к работе В работе Код заказа Клиент Вид работ Дата сдачи Ко…" at bounding box center [690, 362] width 1228 height 499
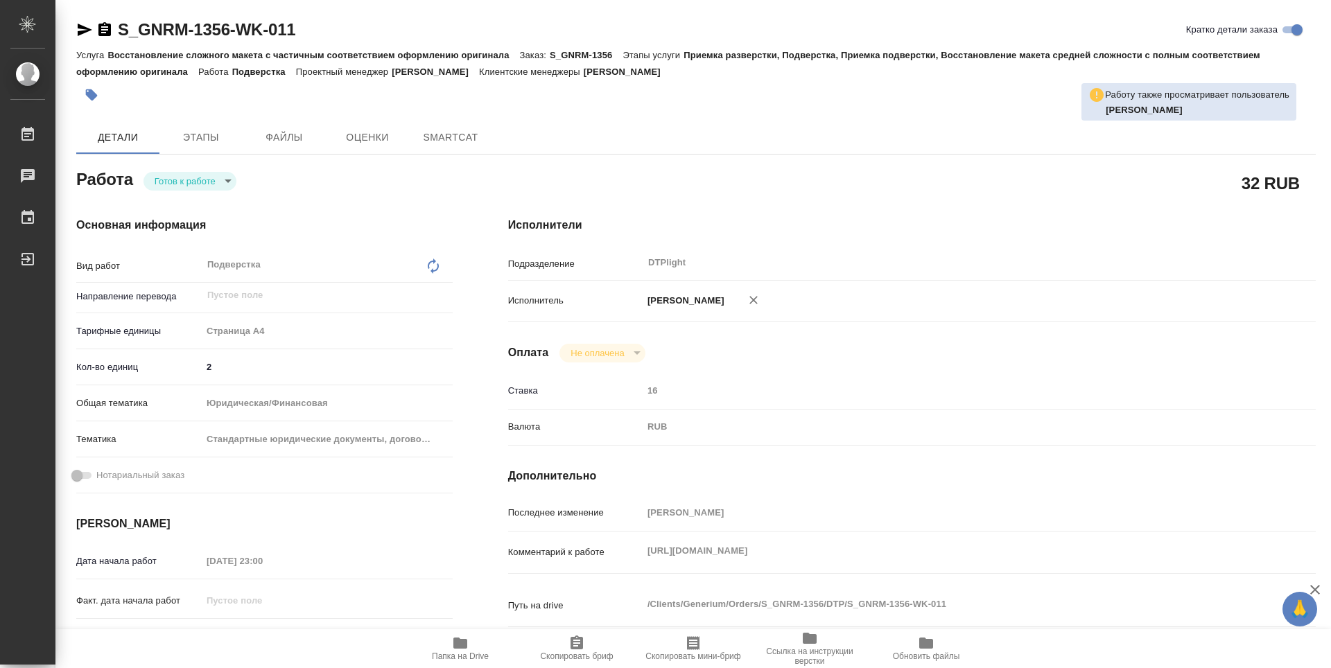
type textarea "x"
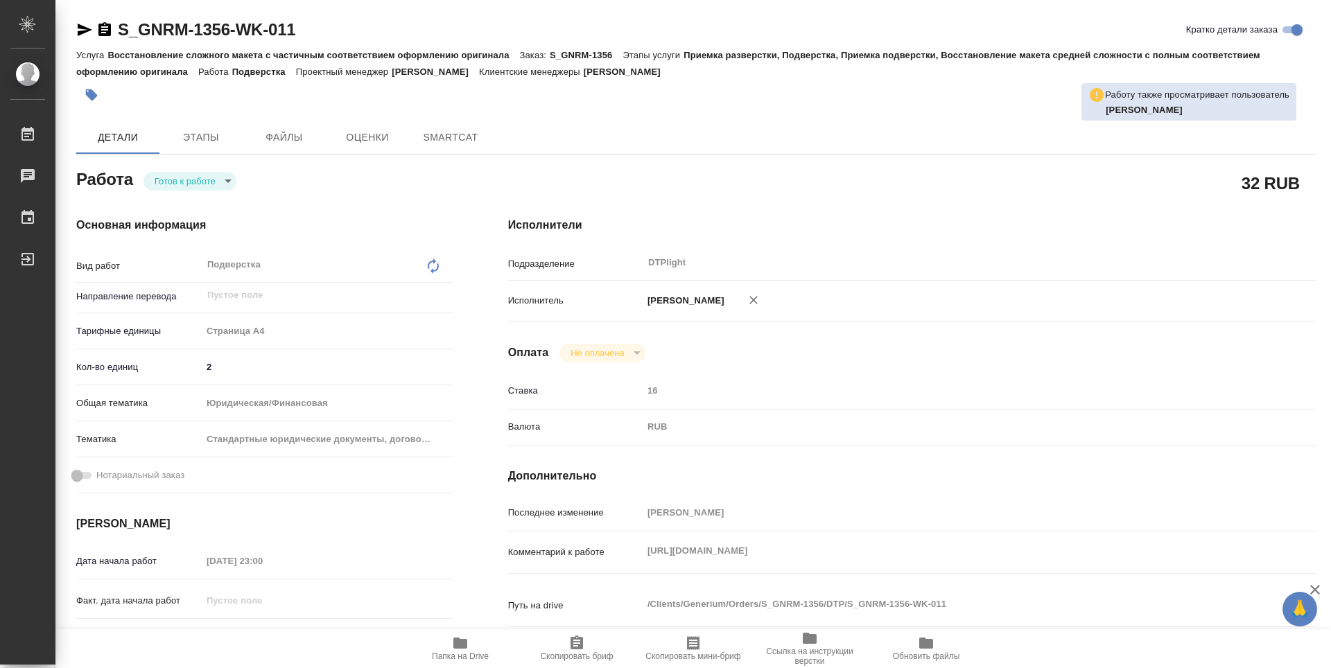
type textarea "x"
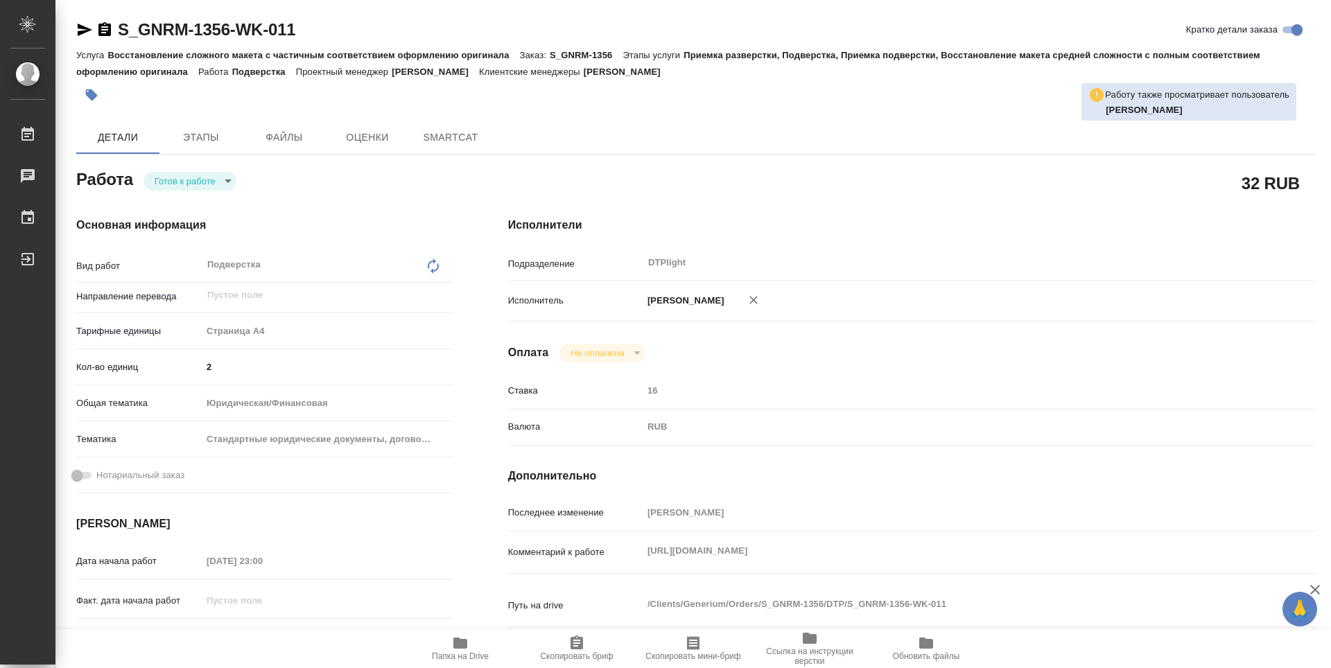
type textarea "x"
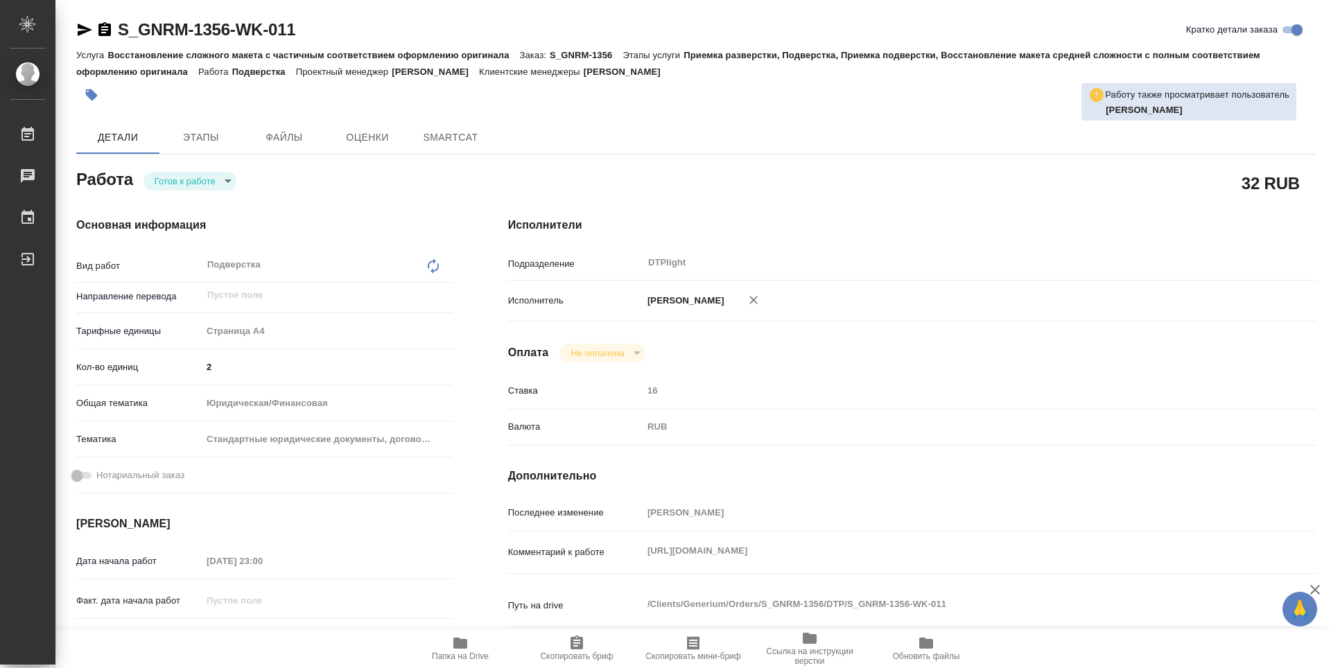
type textarea "x"
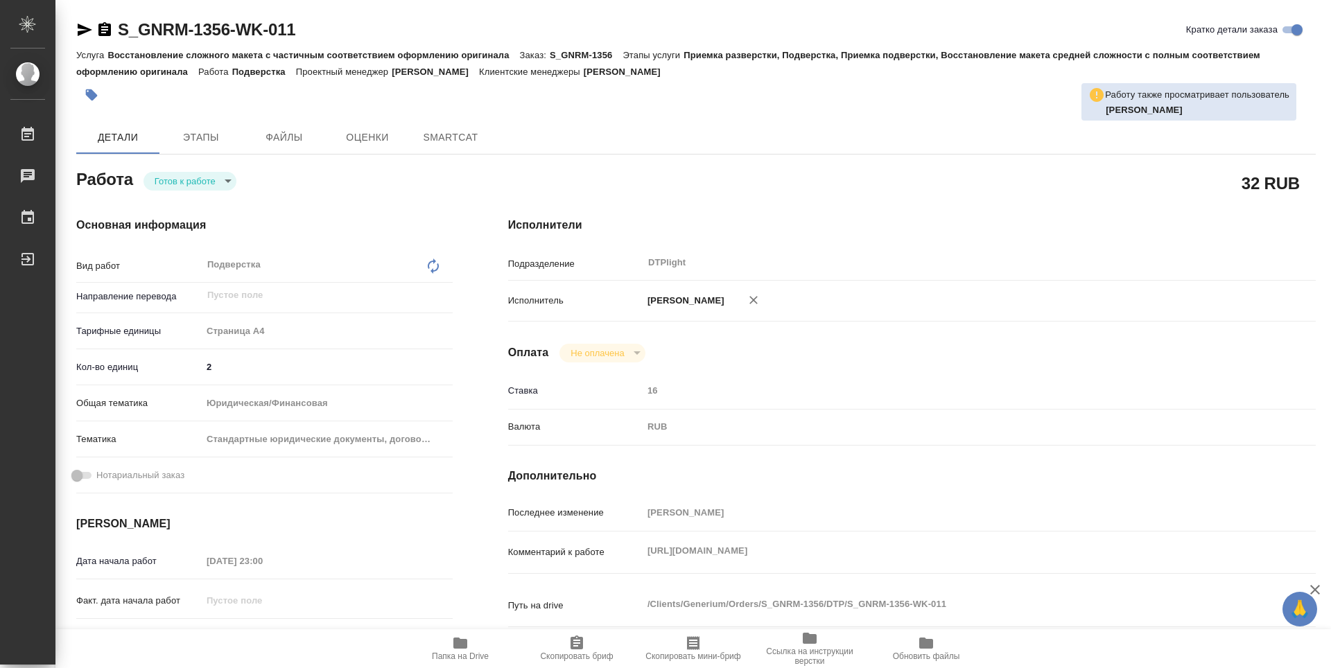
type textarea "x"
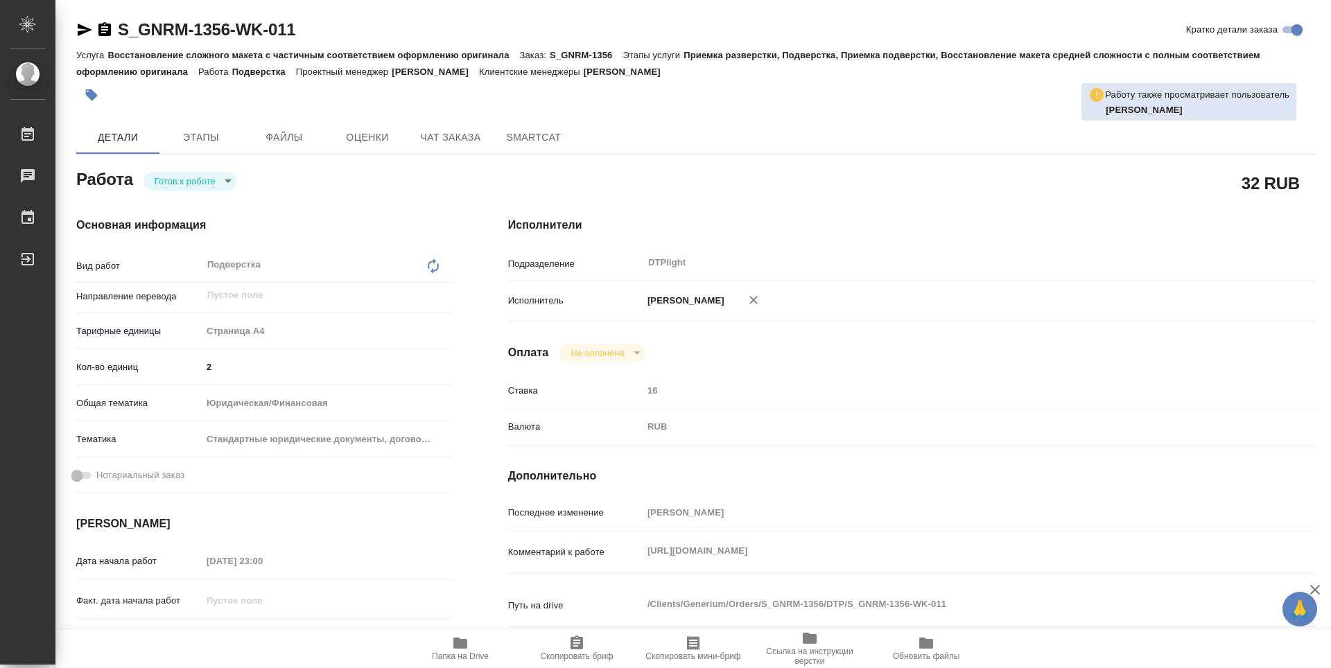
type textarea "x"
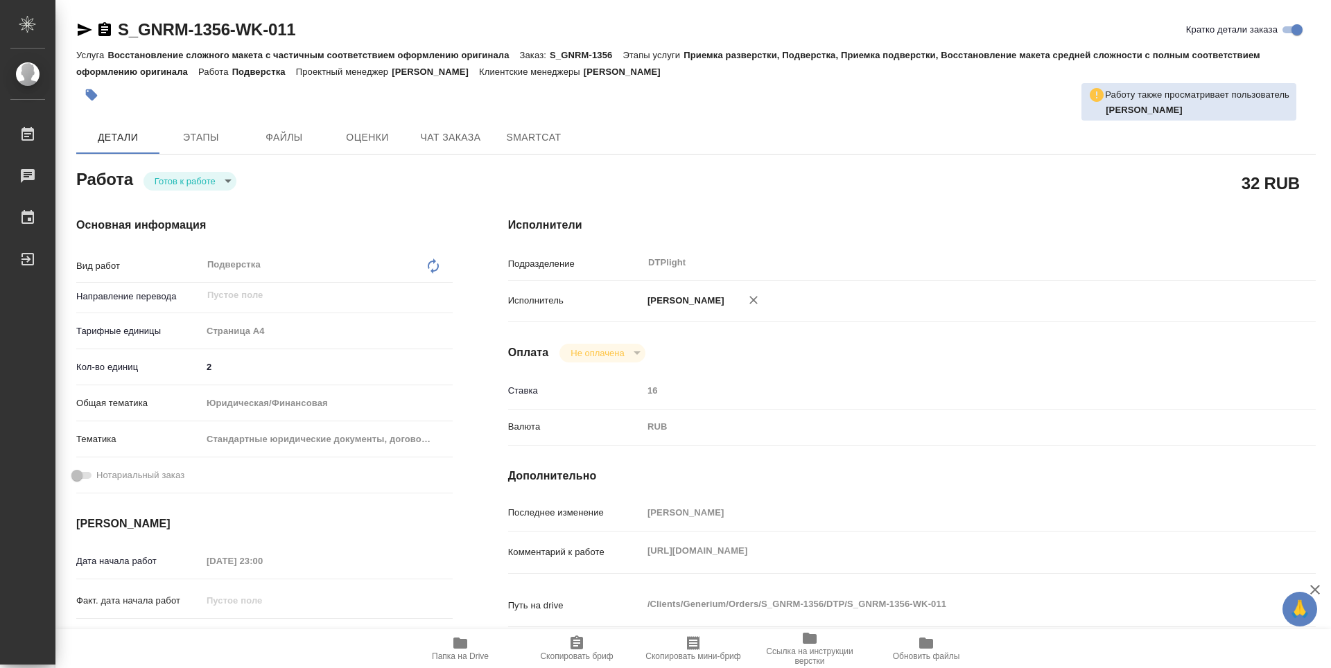
type textarea "x"
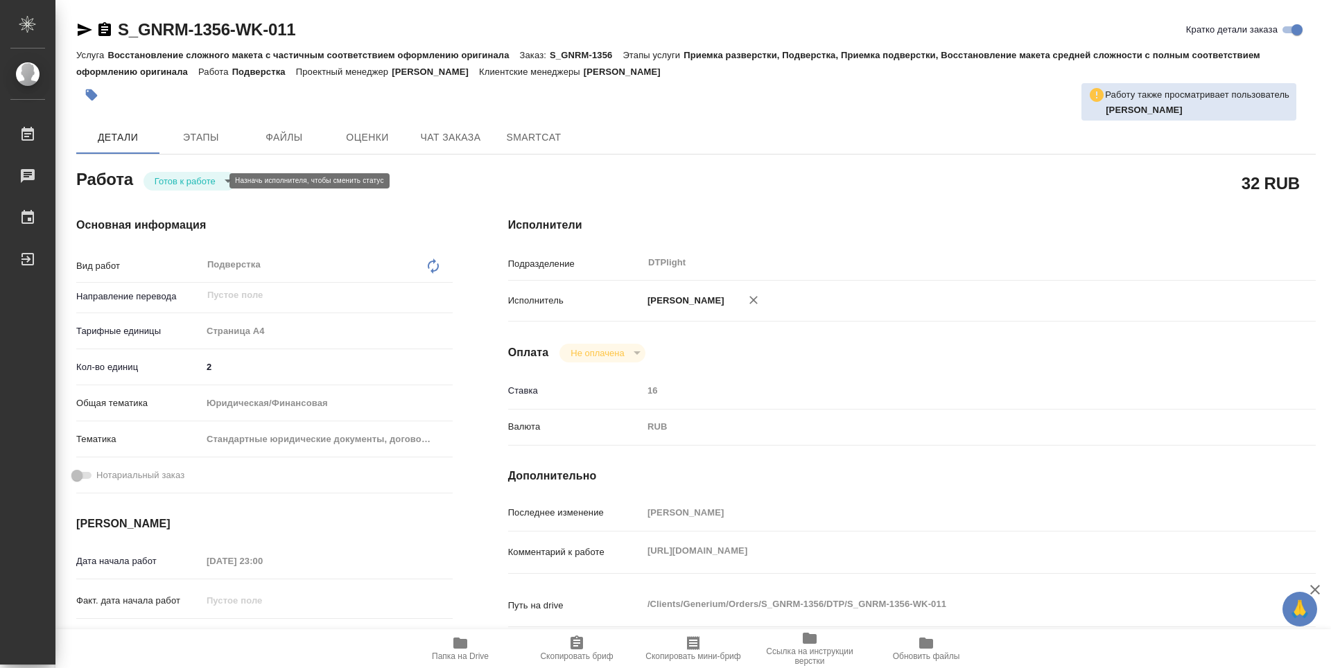
click at [210, 175] on body "🙏 .cls-1 fill:#fff; AWATERA Zubakova Viktoriya Работы 0 Чаты График Выйти S_GNR…" at bounding box center [665, 334] width 1331 height 668
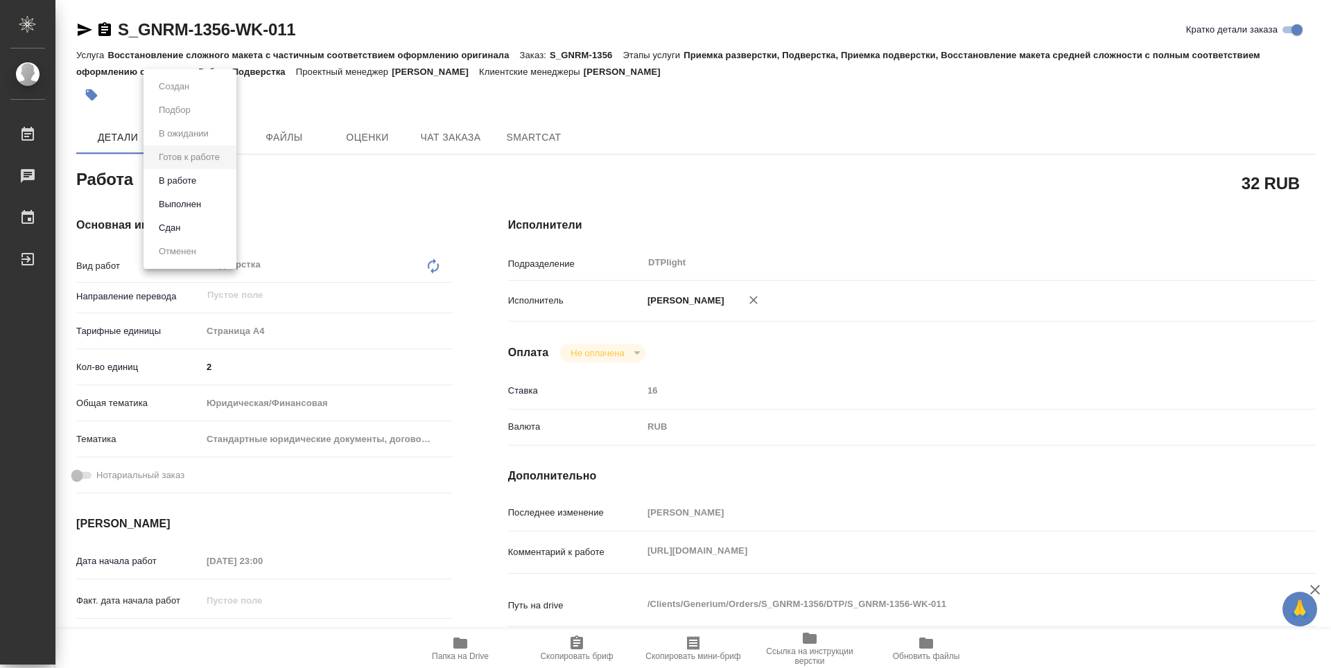
click at [204, 179] on li "В работе" at bounding box center [189, 181] width 93 height 24
type textarea "x"
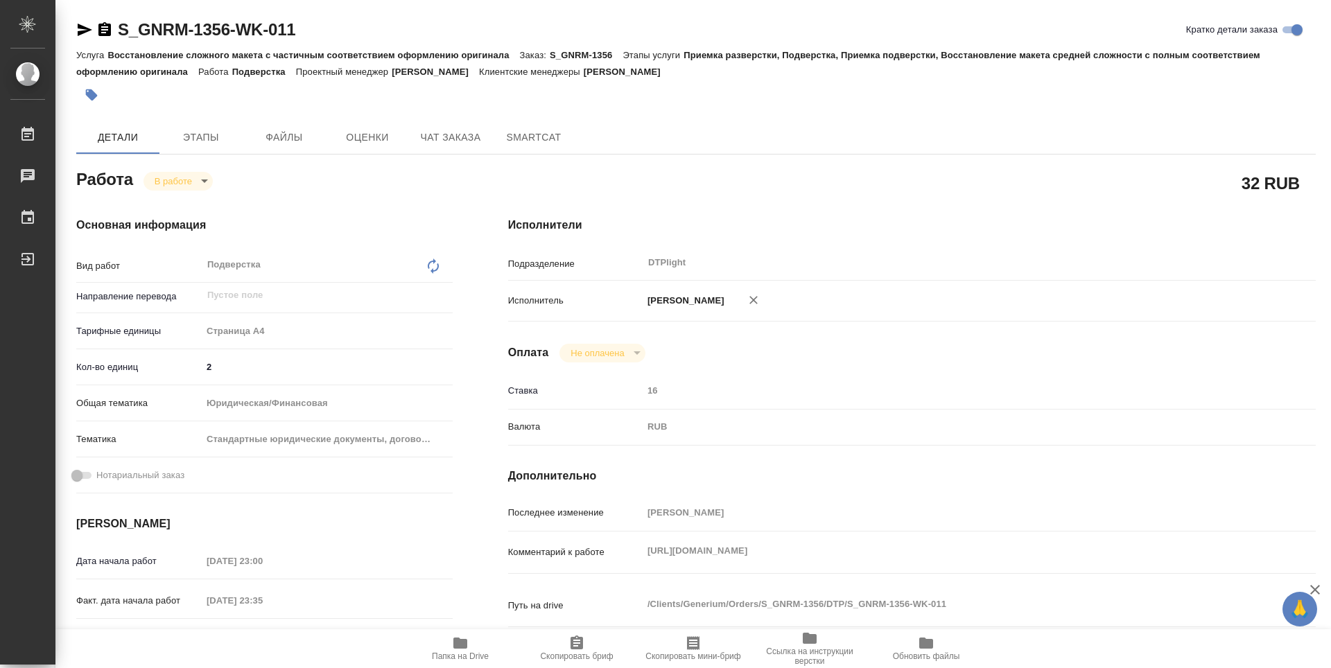
type textarea "x"
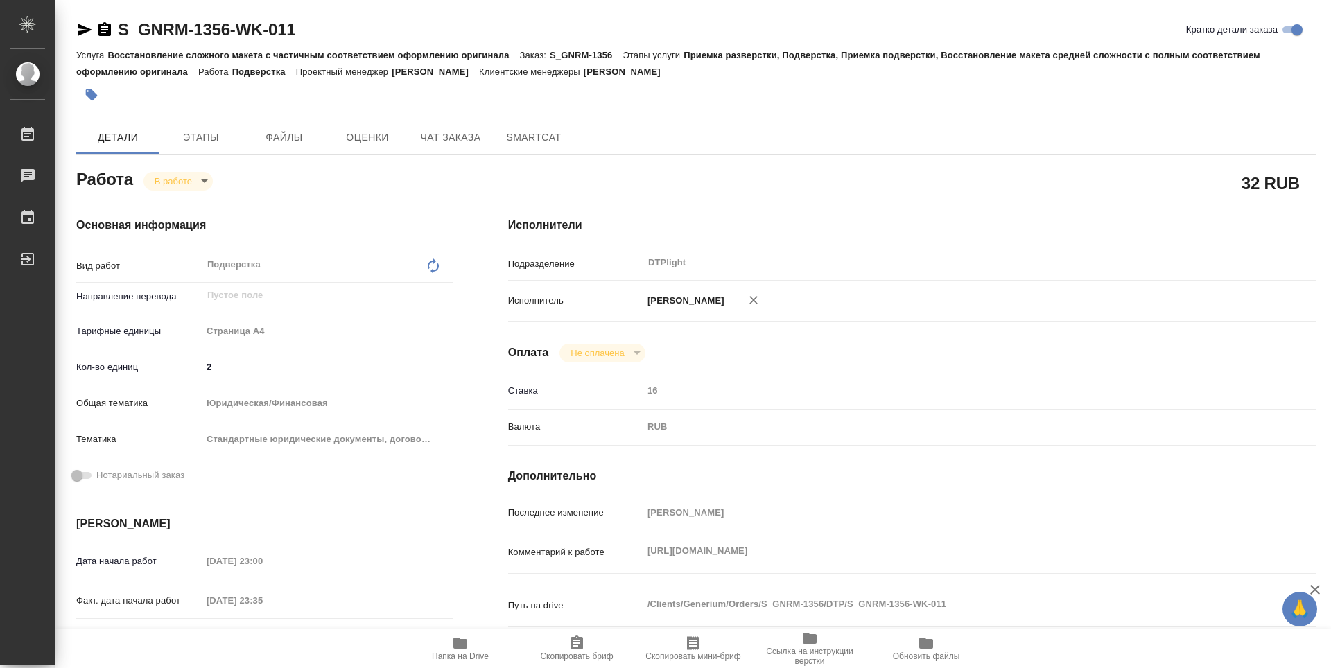
type textarea "x"
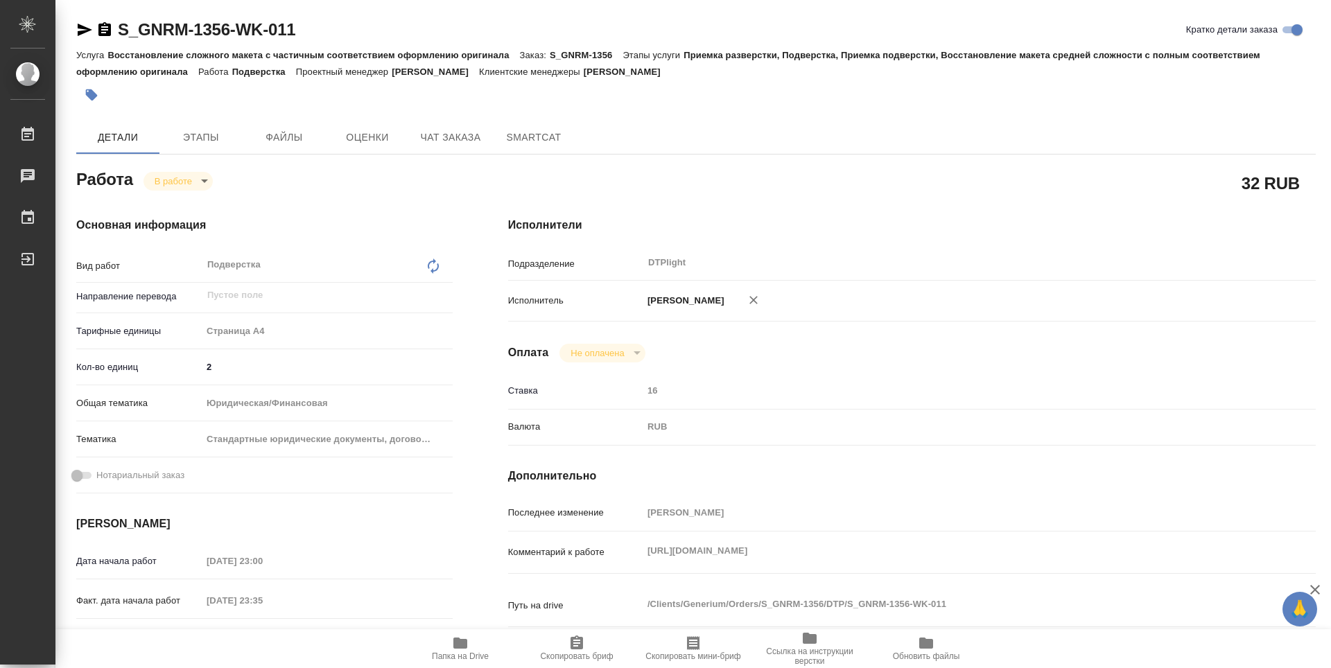
type textarea "x"
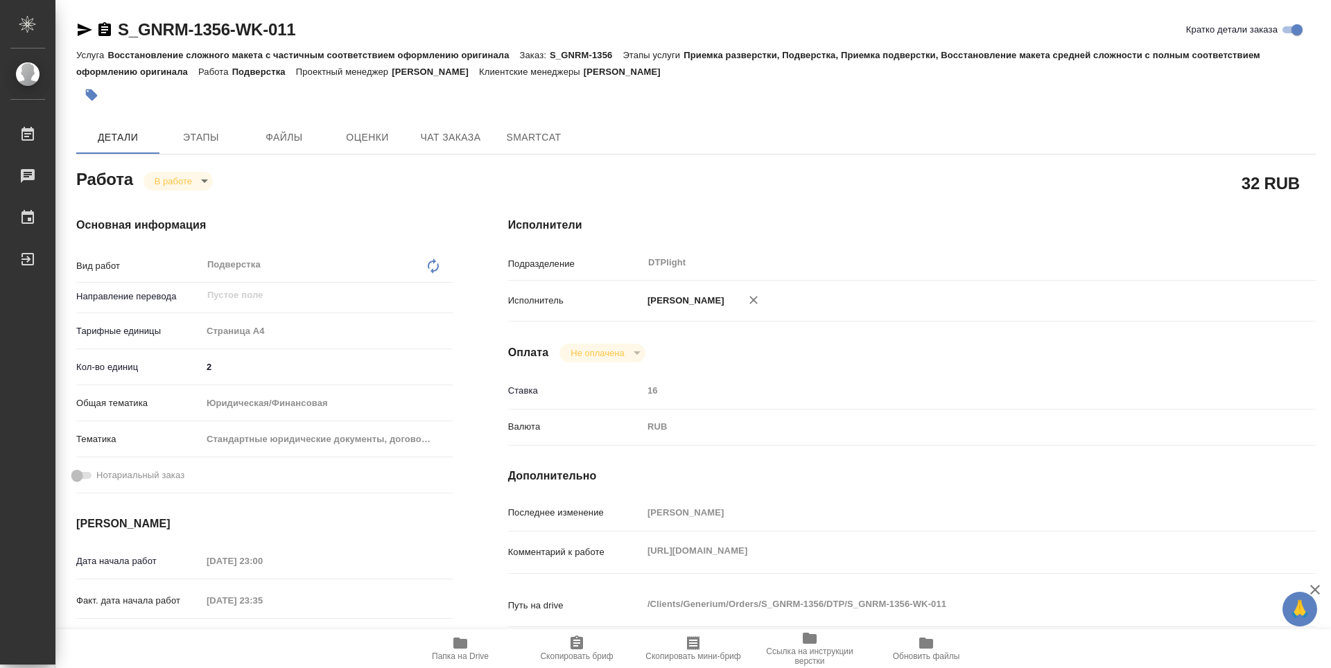
type textarea "x"
click at [458, 644] on icon "button" at bounding box center [460, 643] width 14 height 11
drag, startPoint x: 336, startPoint y: 36, endPoint x: 114, endPoint y: 35, distance: 222.5
click at [114, 35] on div "S_GNRM-1356-WK-011 Кратко детали заказа" at bounding box center [695, 30] width 1239 height 22
copy link "S_GNRM-1356-WK-011"
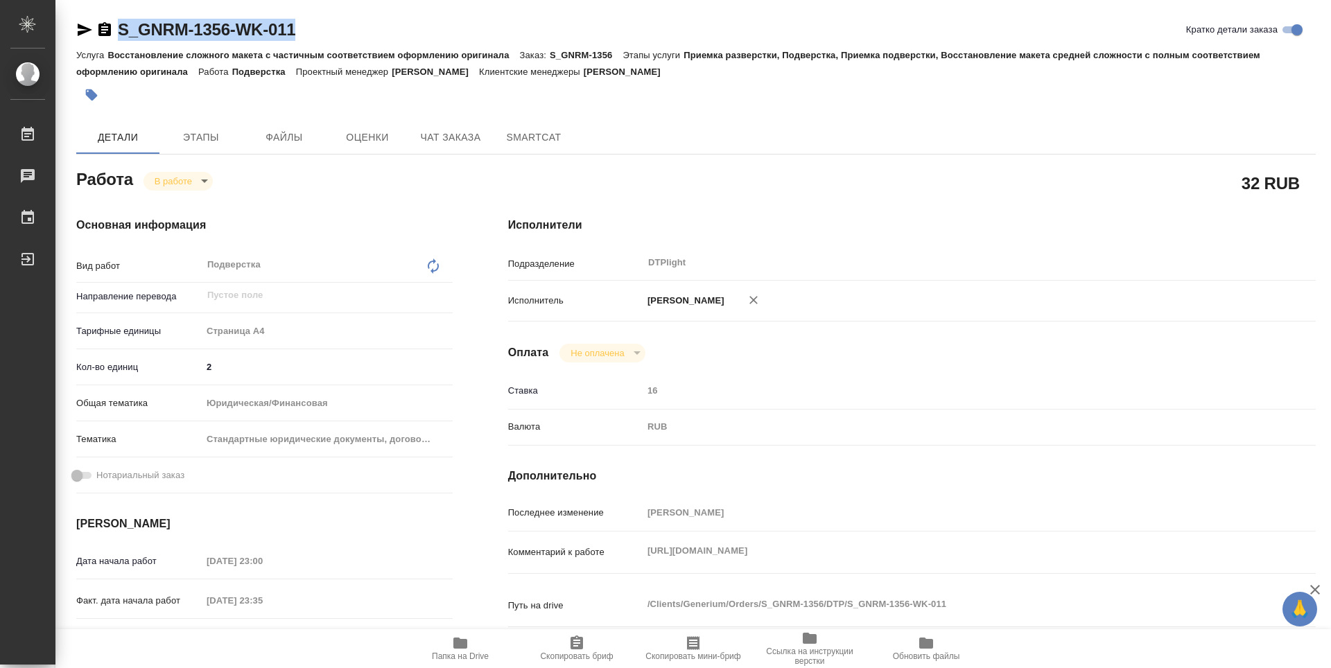
type textarea "x"
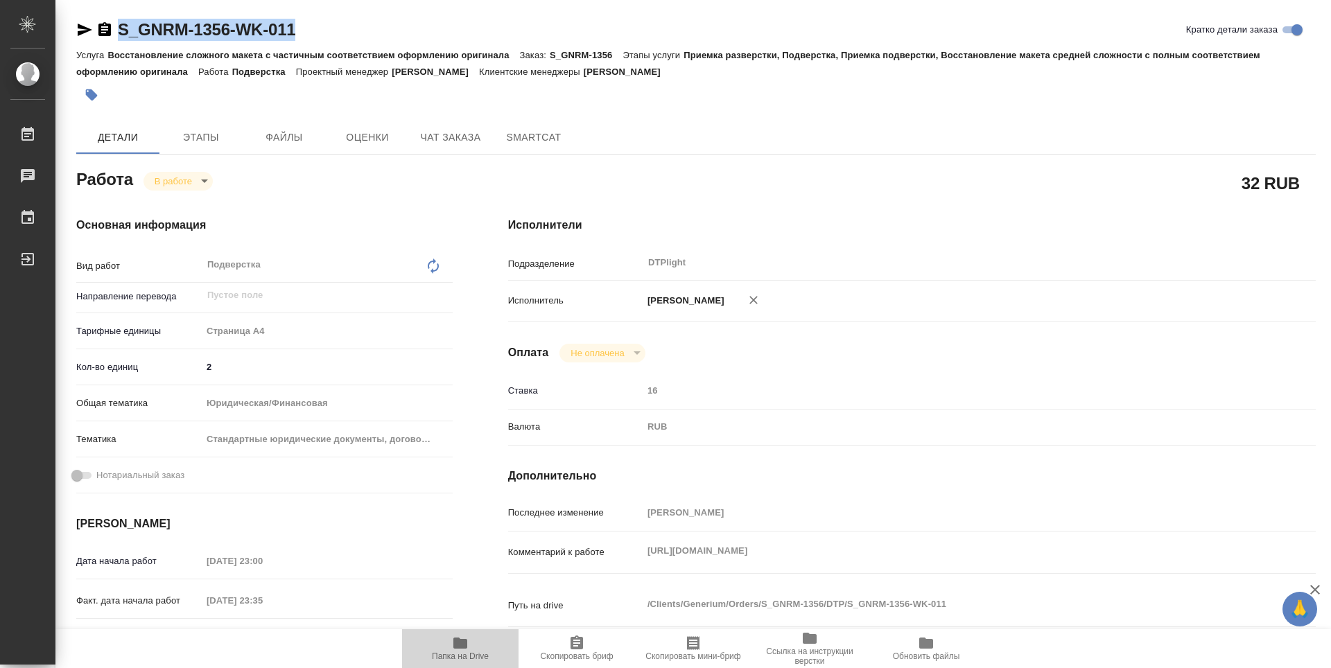
click at [450, 650] on span "Папка на Drive" at bounding box center [460, 648] width 100 height 26
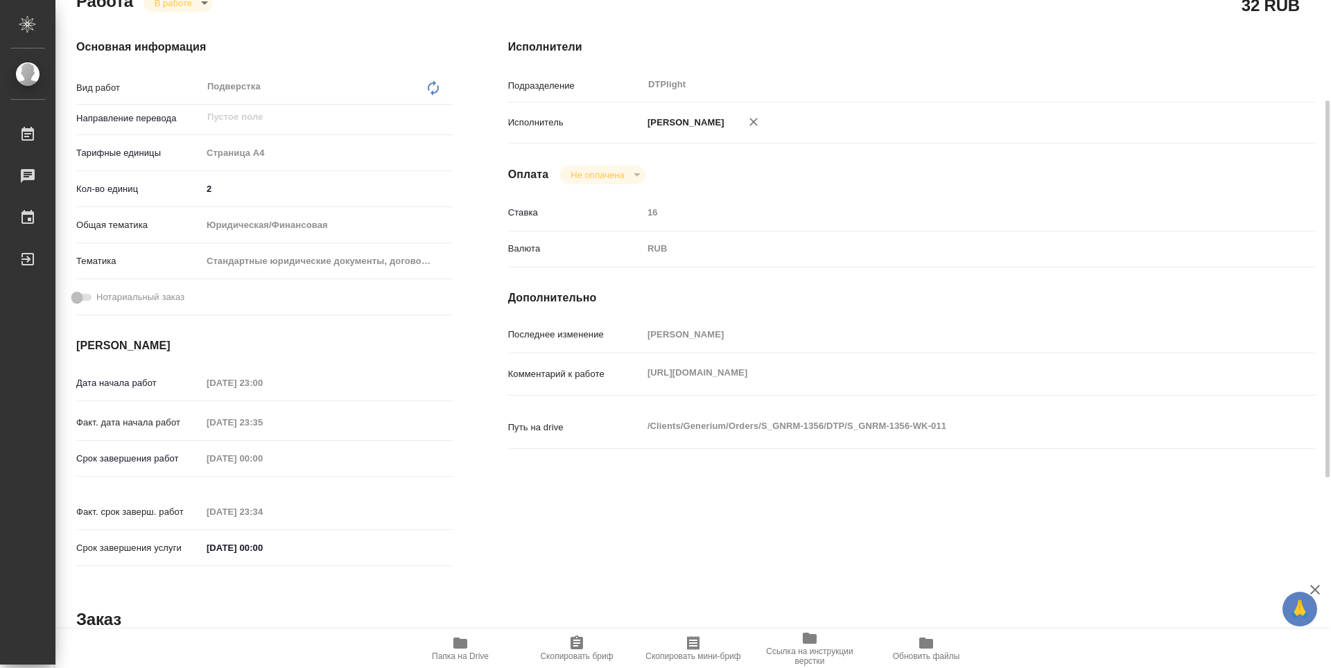
scroll to position [40, 0]
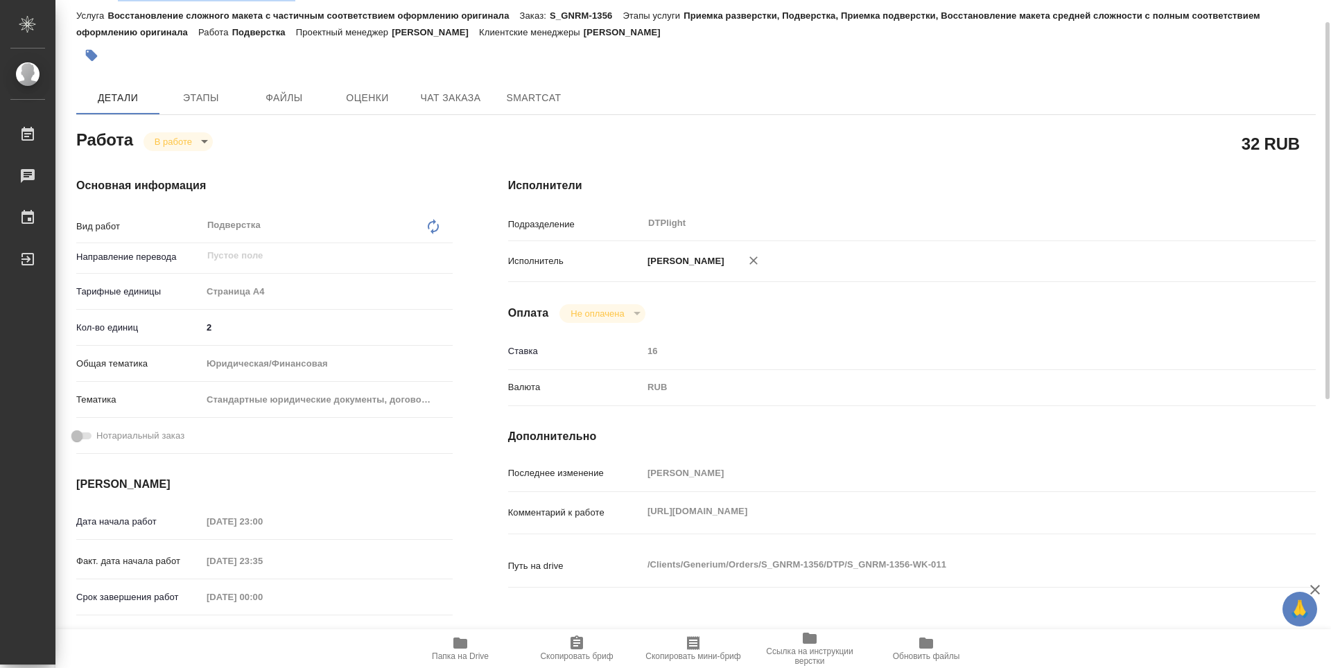
click at [181, 141] on body "🙏 .cls-1 fill:#fff; AWATERA Zubakova Viktoriya Работы 0 Чаты График Выйти S_GNR…" at bounding box center [665, 334] width 1331 height 668
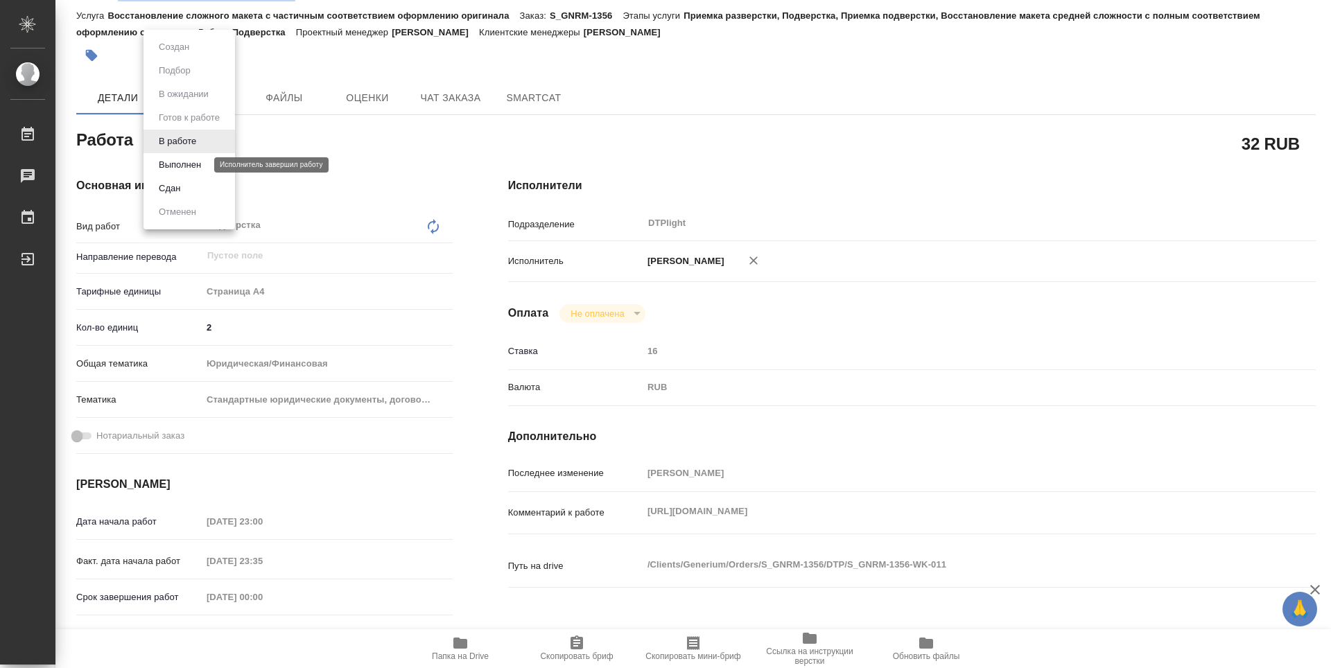
click at [189, 167] on button "Выполнен" at bounding box center [180, 164] width 51 height 15
type textarea "x"
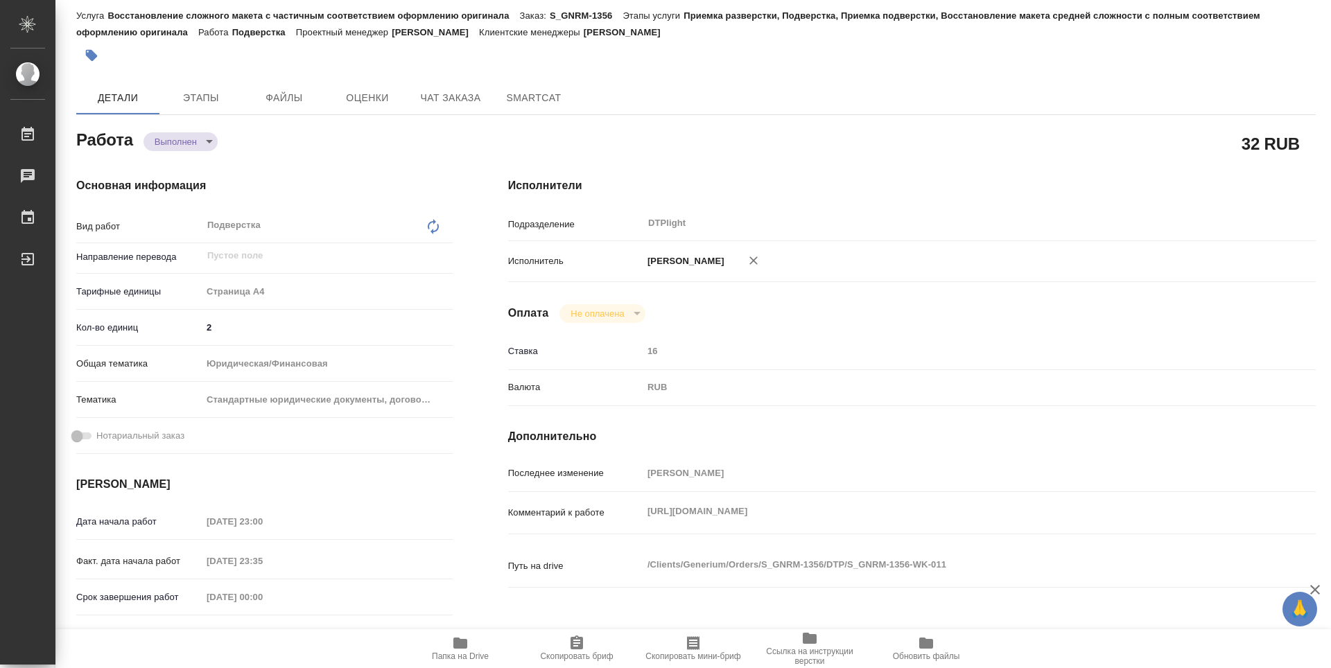
type textarea "x"
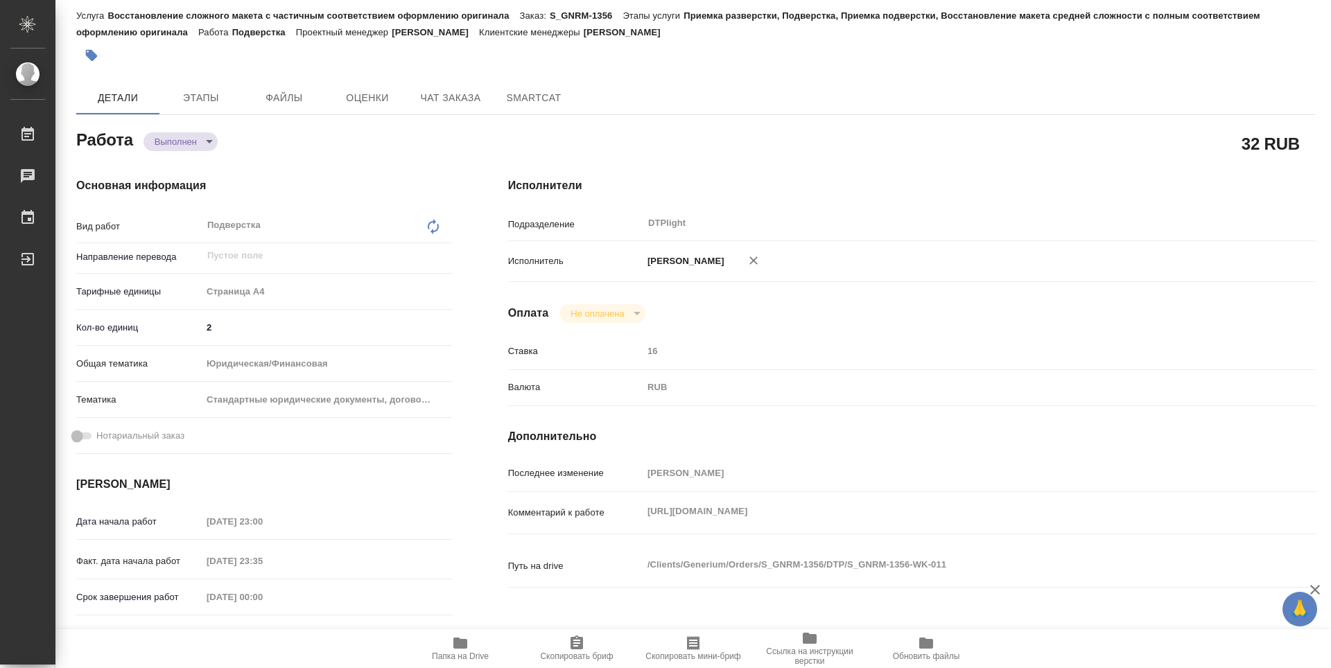
type textarea "x"
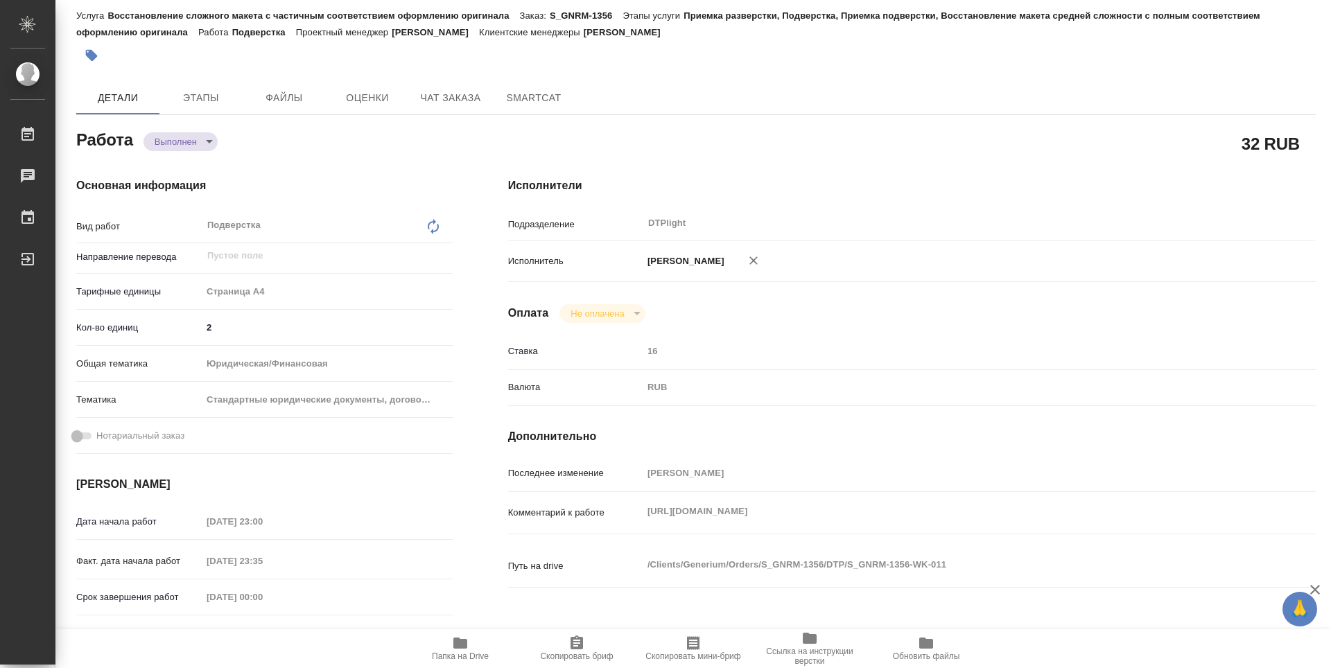
type textarea "x"
